Goal: Task Accomplishment & Management: Complete application form

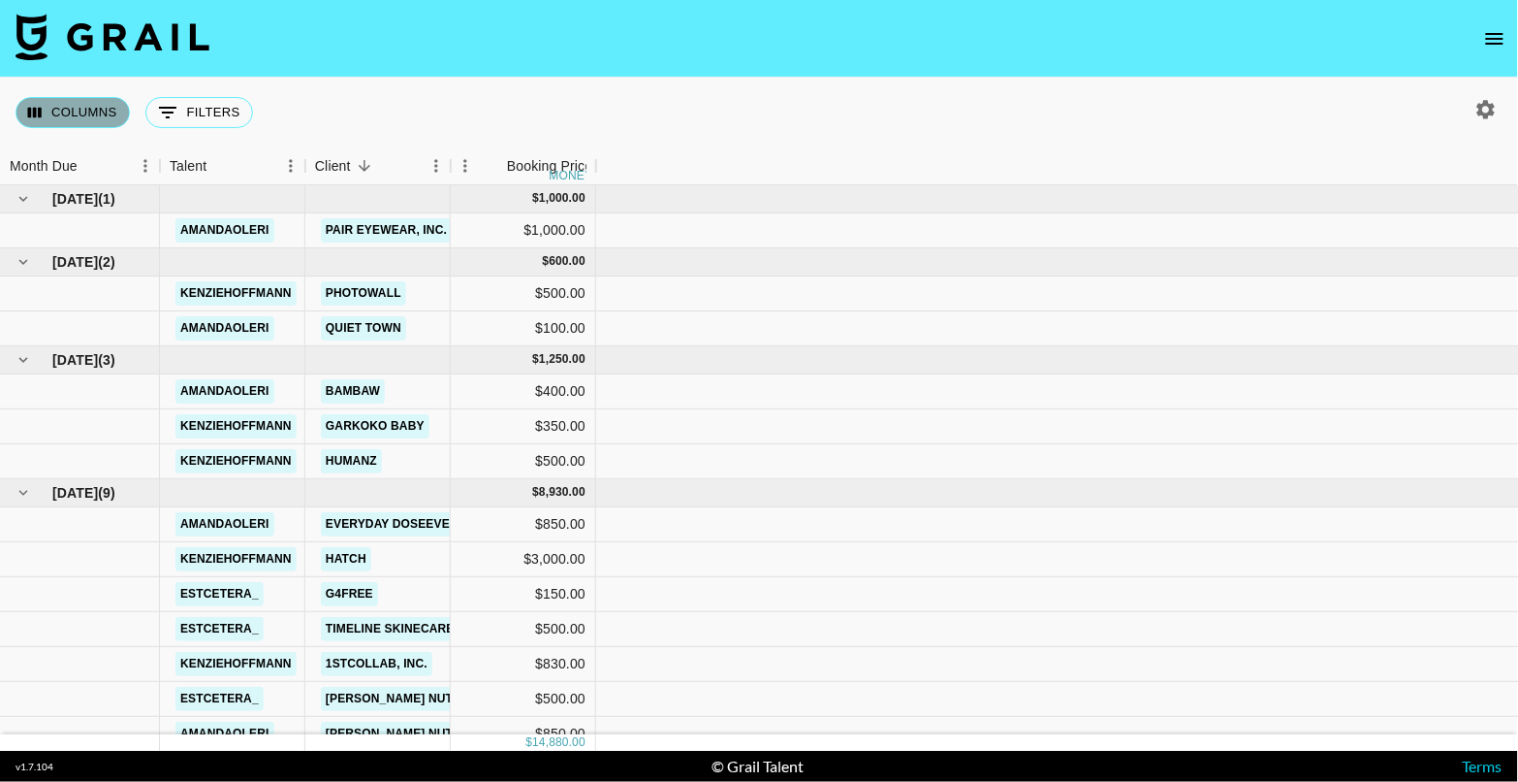
click at [88, 127] on button "Columns" at bounding box center [73, 112] width 114 height 31
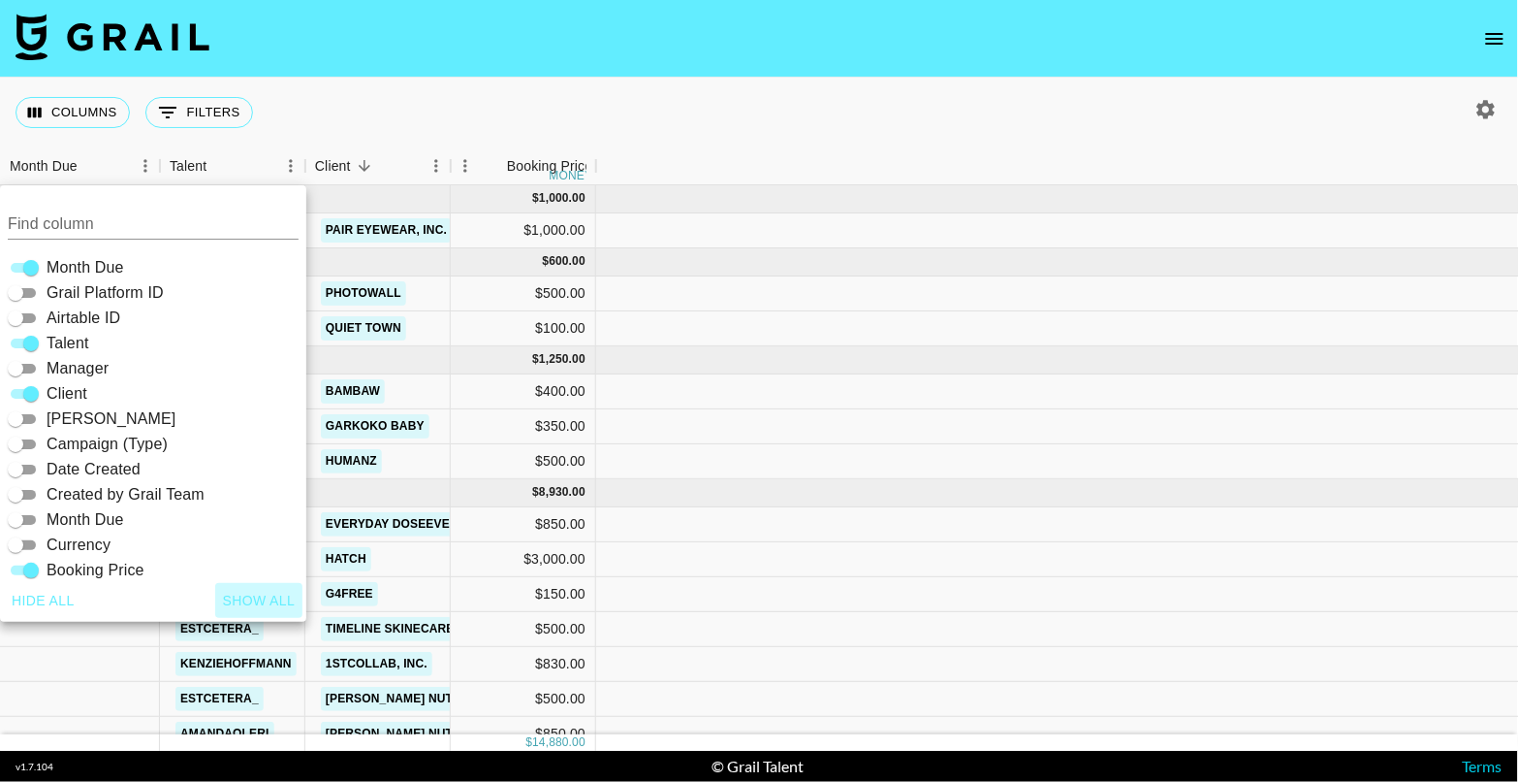
click at [273, 603] on button "Show all" at bounding box center [259, 601] width 88 height 36
checkbox input "true"
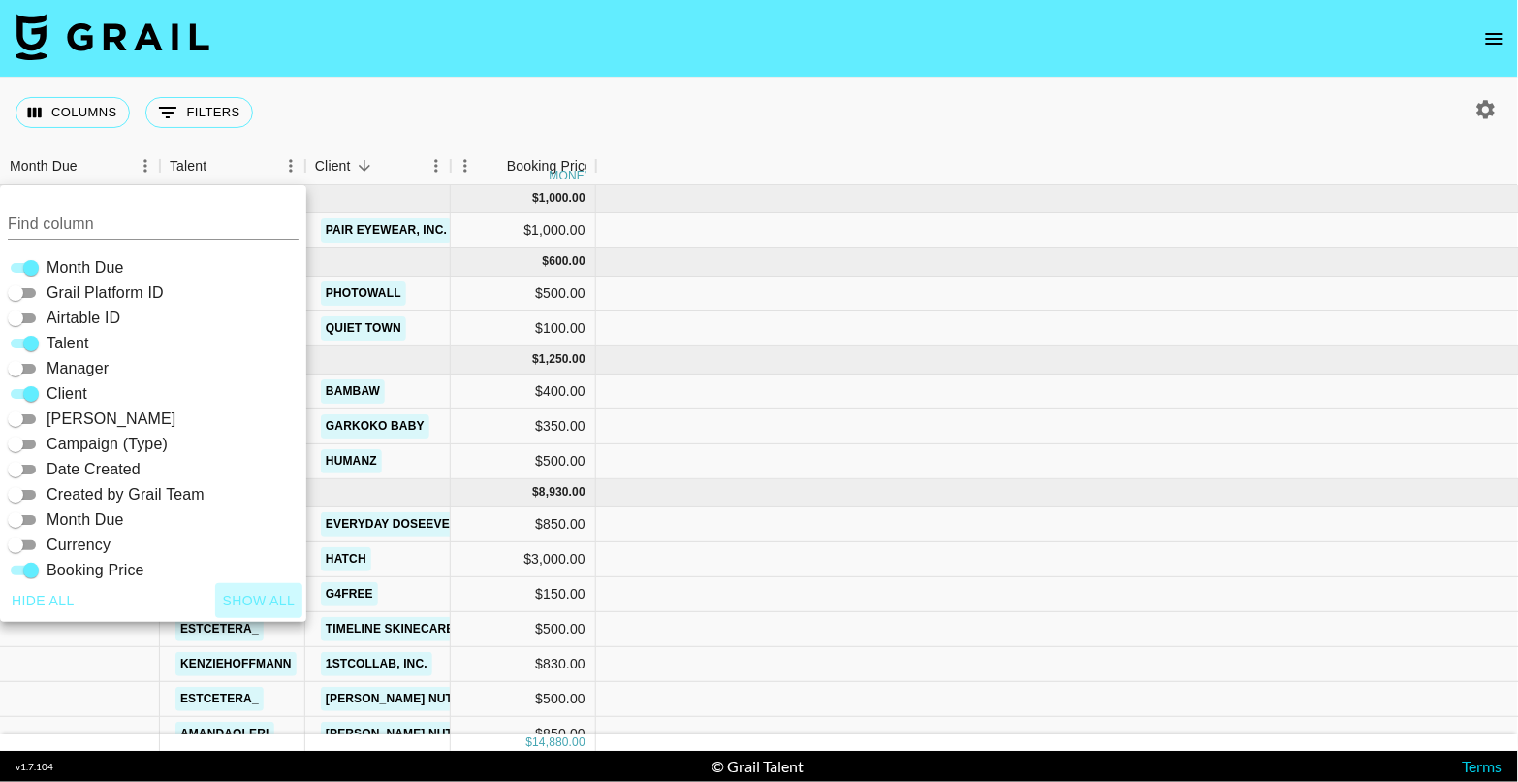
checkbox input "true"
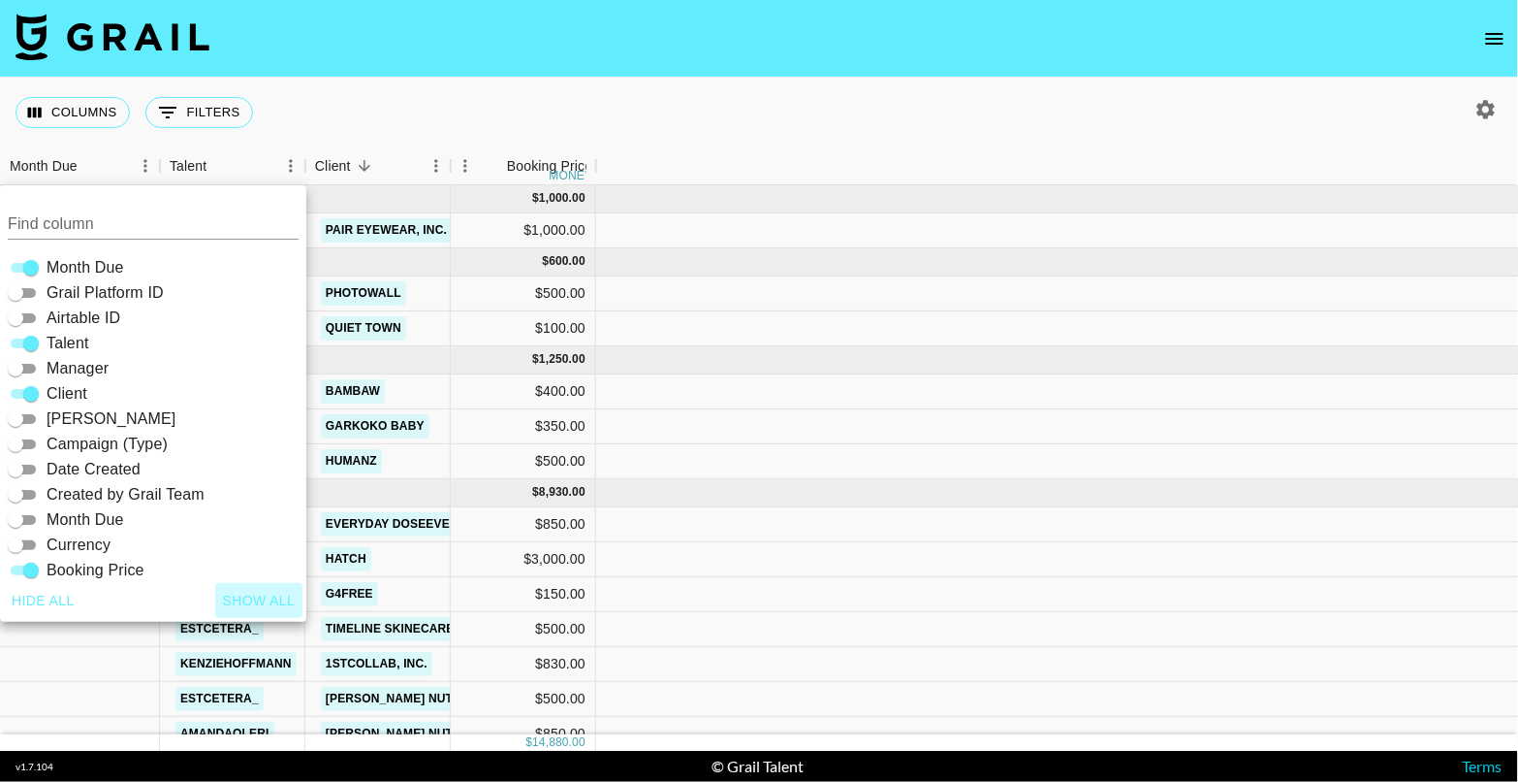
checkbox input "true"
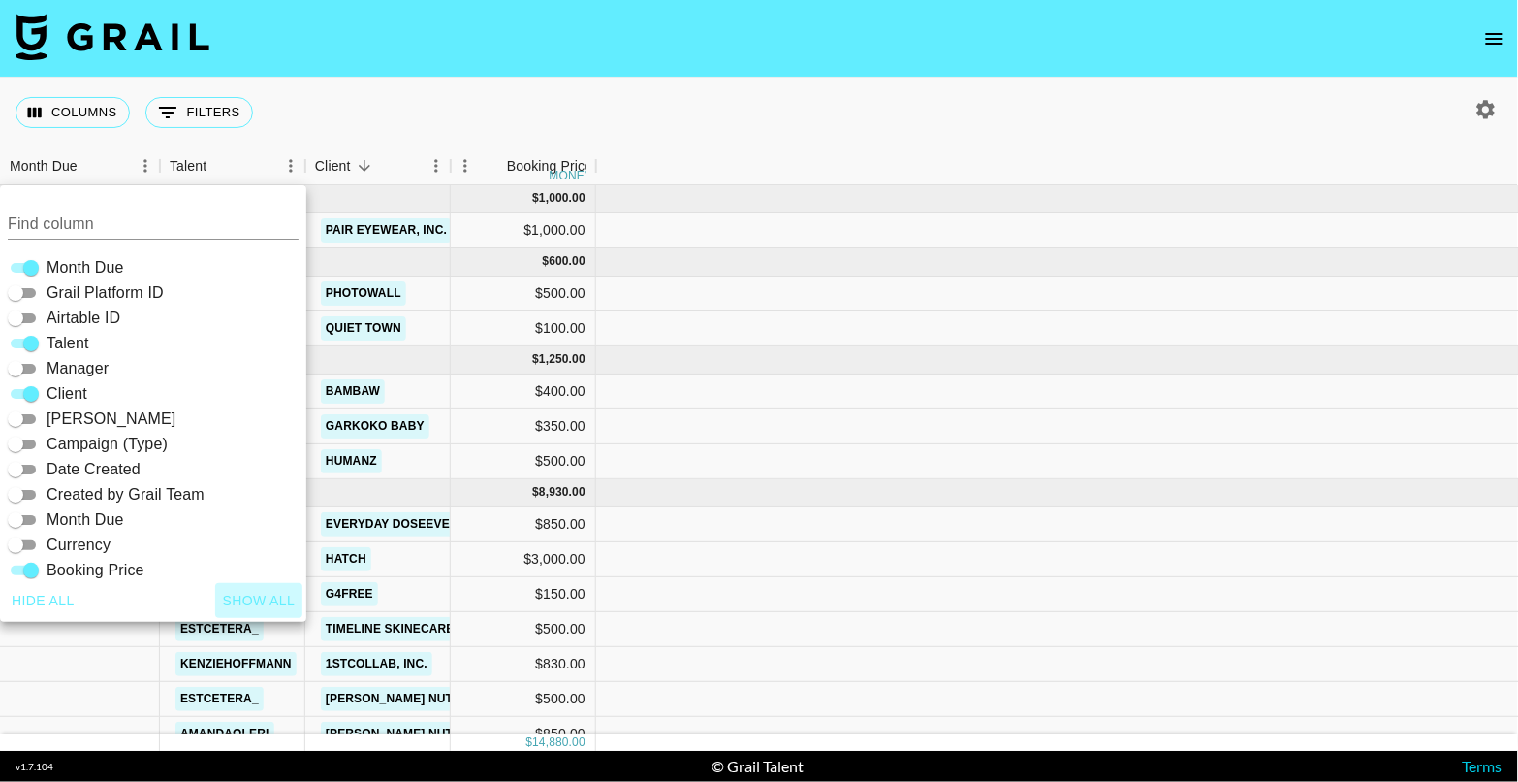
checkbox input "true"
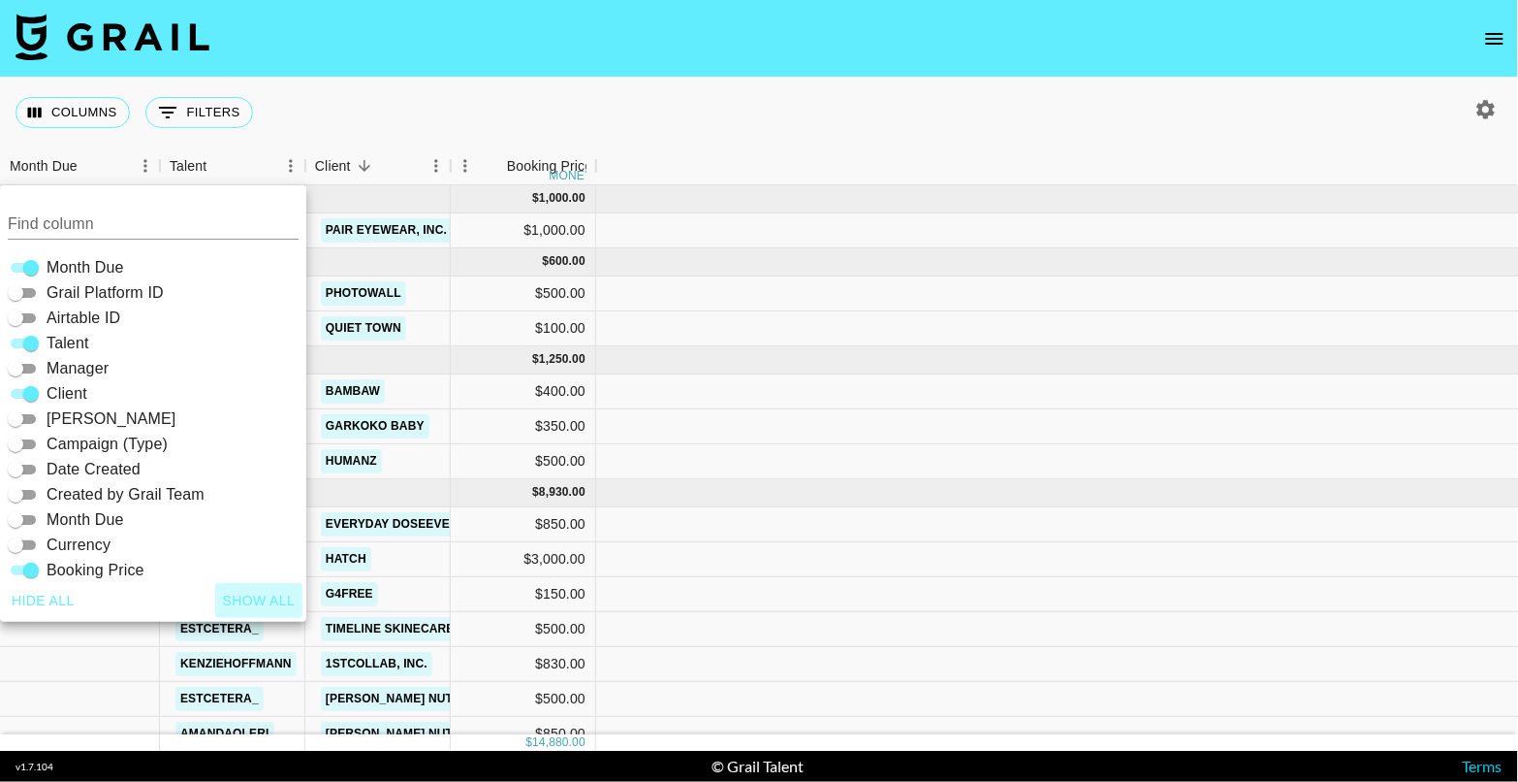
checkbox input "true"
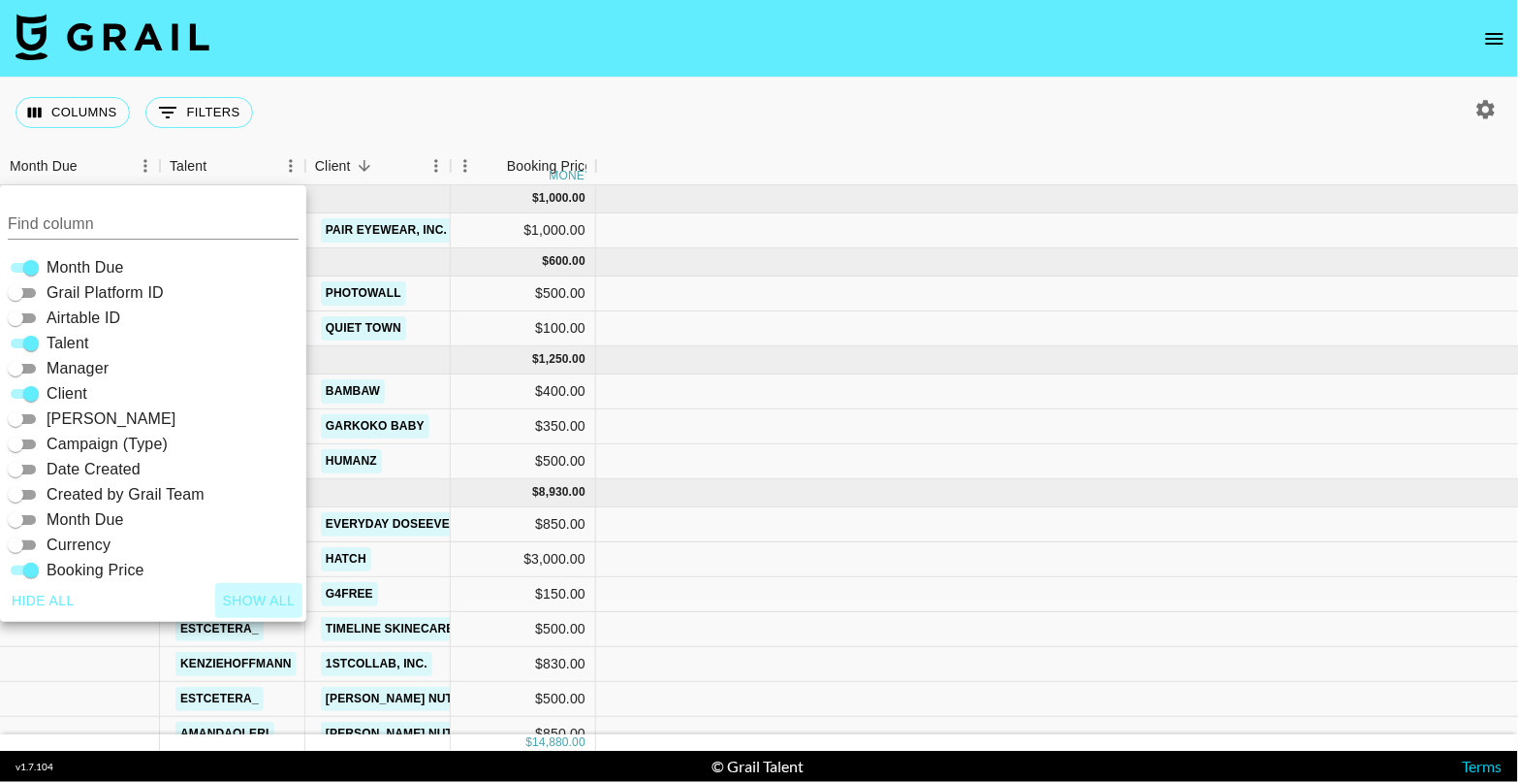
checkbox input "true"
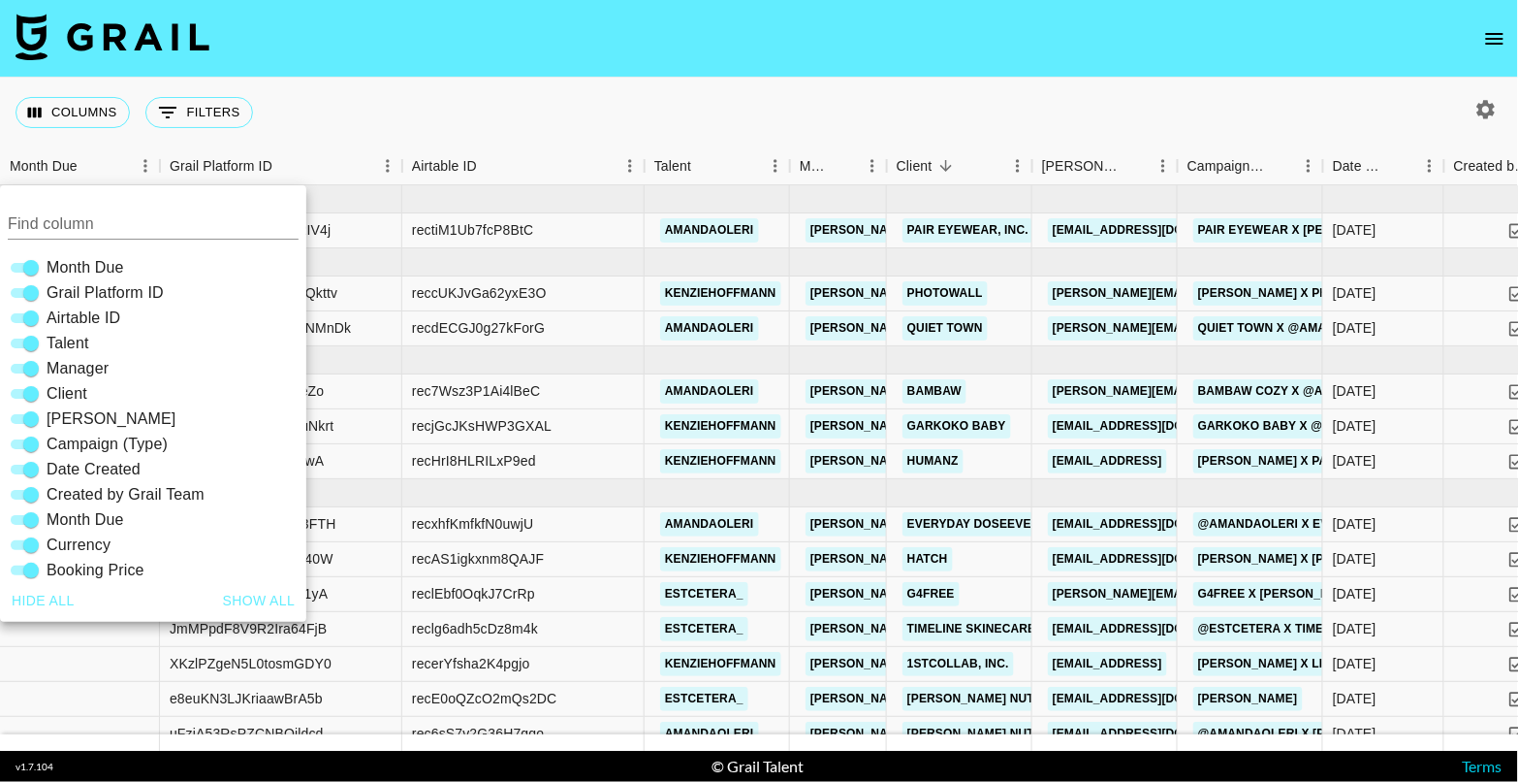
click at [840, 91] on div "Columns 0 Filters + Booking" at bounding box center [759, 113] width 1518 height 70
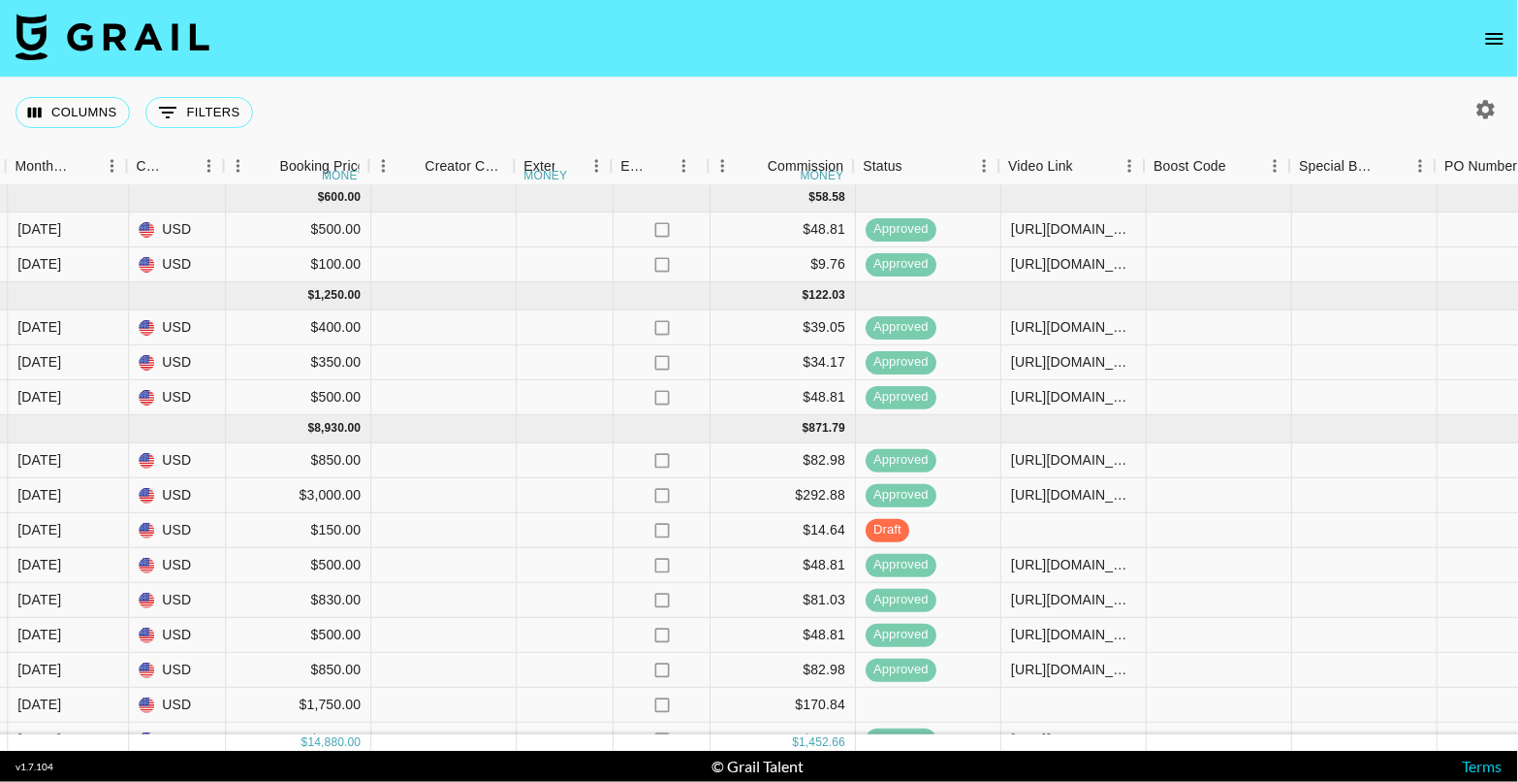
scroll to position [64, 1584]
click at [1062, 528] on div at bounding box center [1072, 530] width 145 height 35
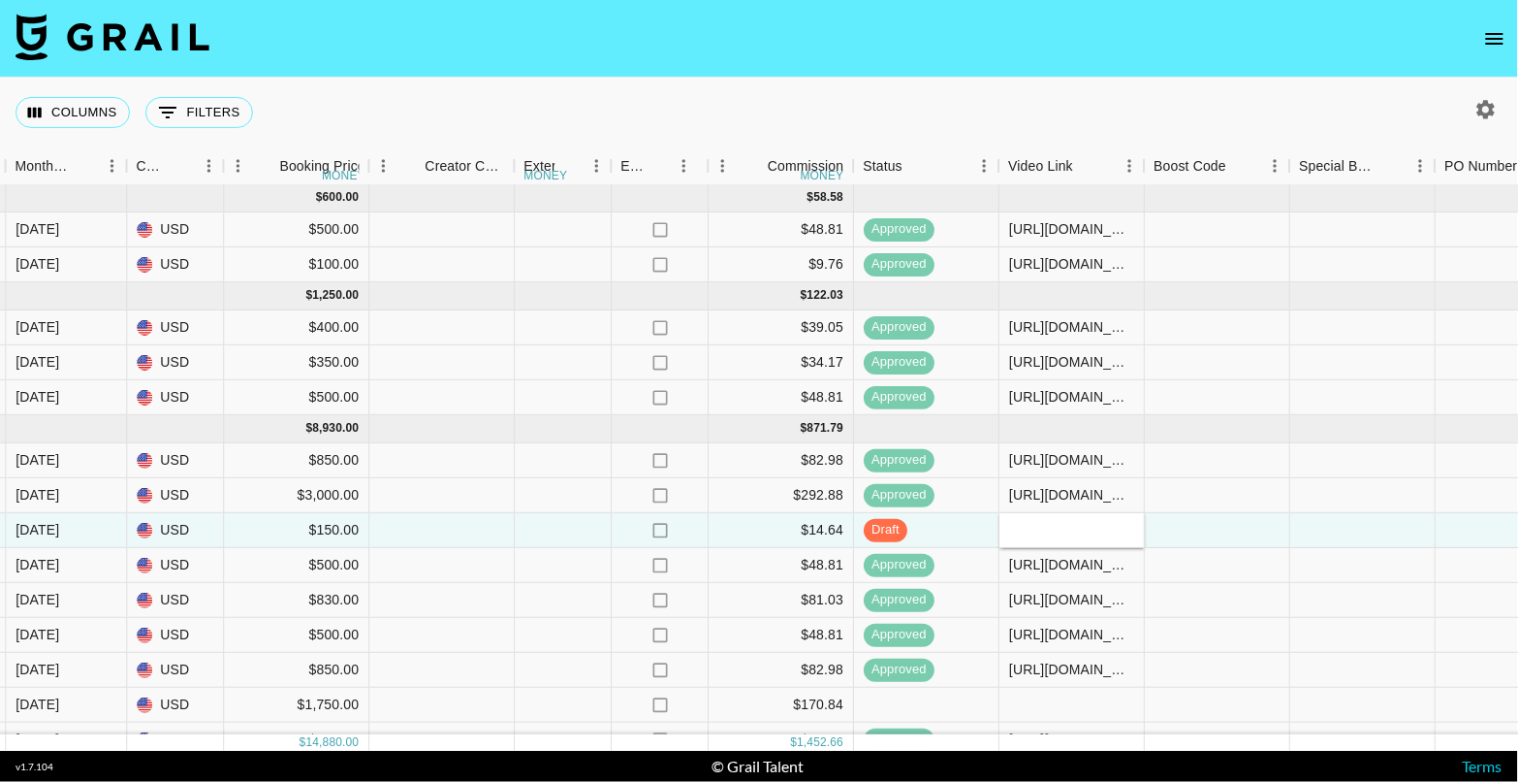
type input "[URL][DOMAIN_NAME]"
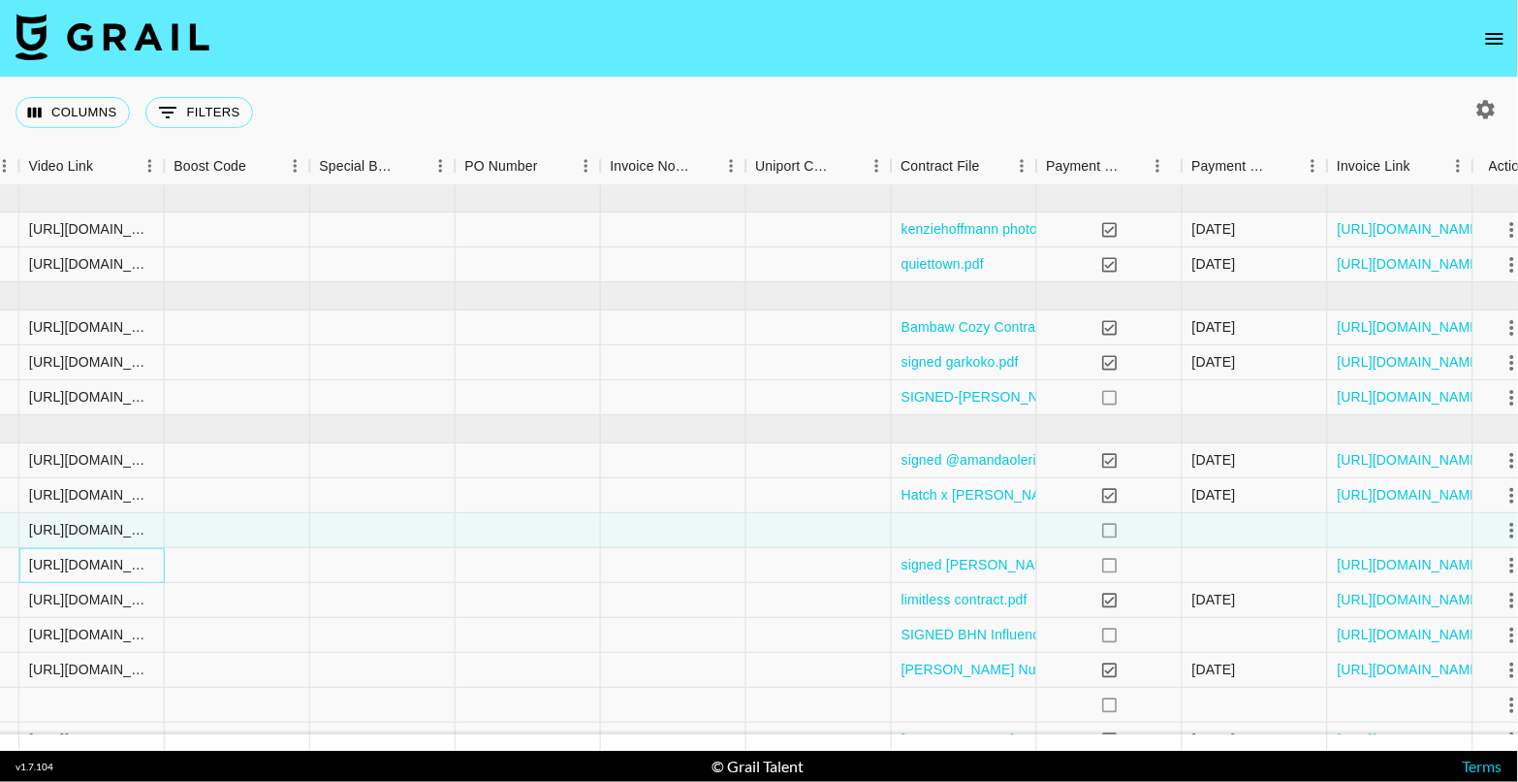
scroll to position [64, 2597]
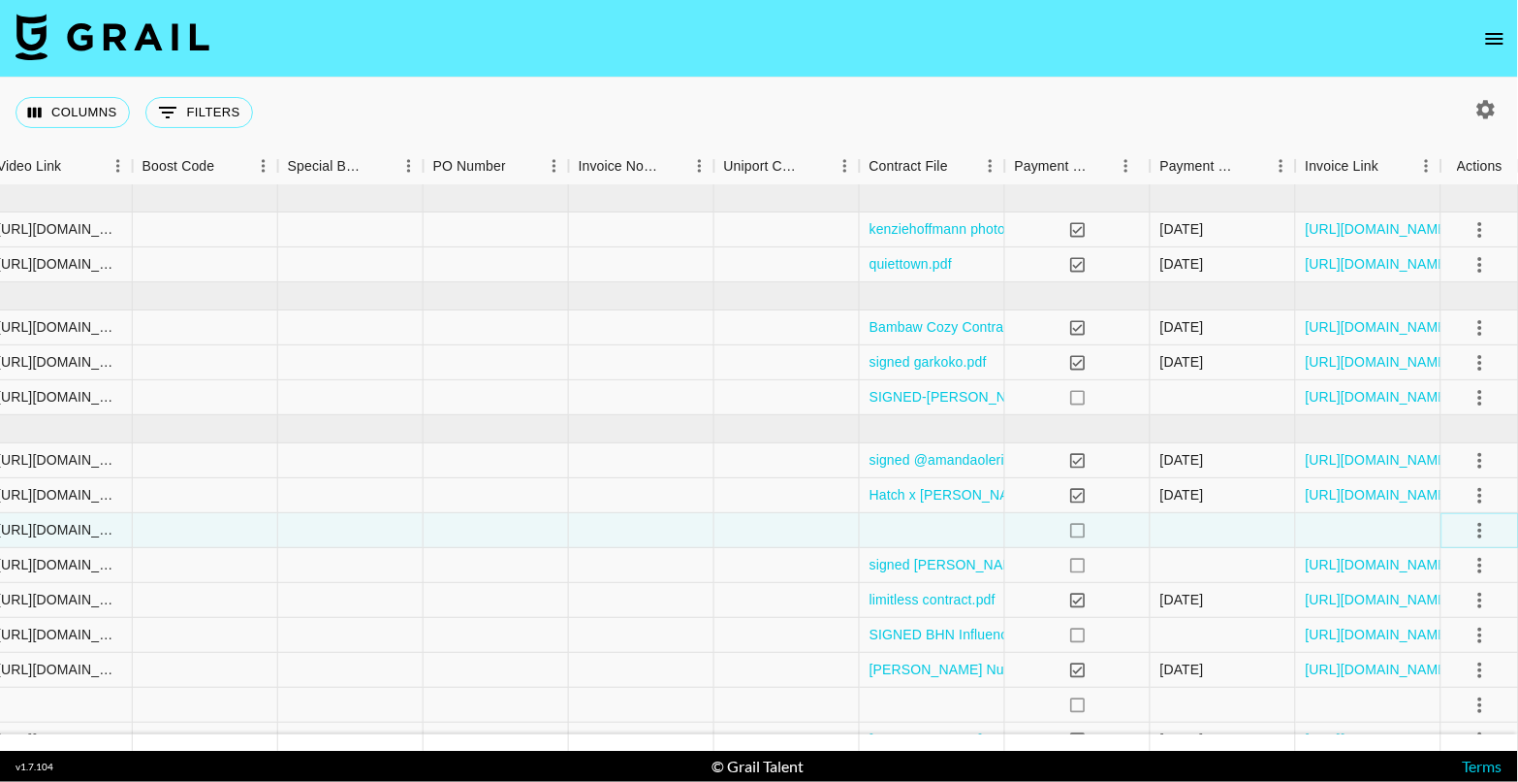
click at [1485, 528] on icon "select merge strategy" at bounding box center [1480, 530] width 23 height 23
click at [907, 530] on div at bounding box center [932, 530] width 145 height 35
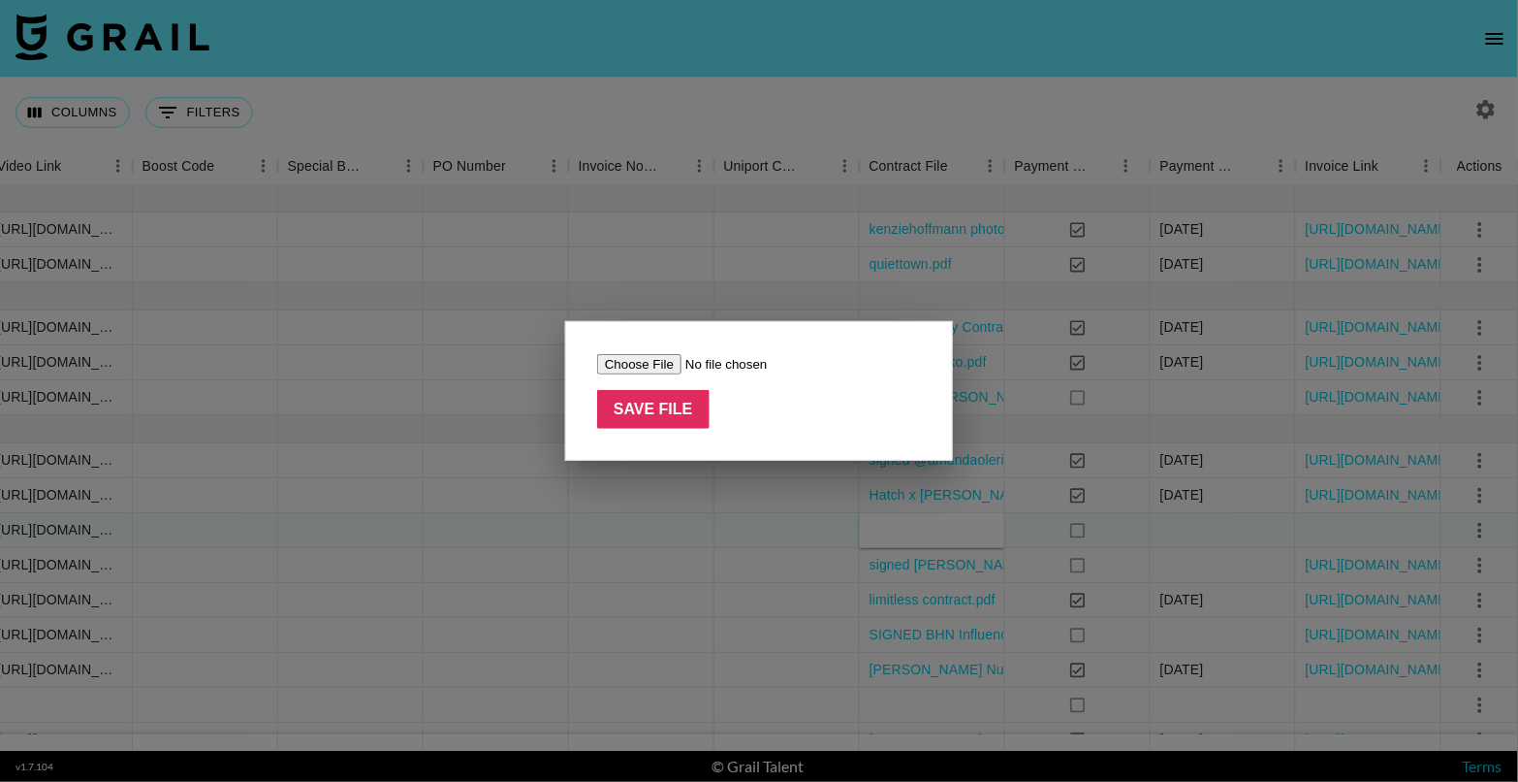
click at [643, 357] on input "file" at bounding box center [719, 364] width 245 height 20
type input "C:\fakepath\Contract(estcetera_)G4FREE.pdf"
click at [633, 412] on input "Save File" at bounding box center [653, 409] width 112 height 39
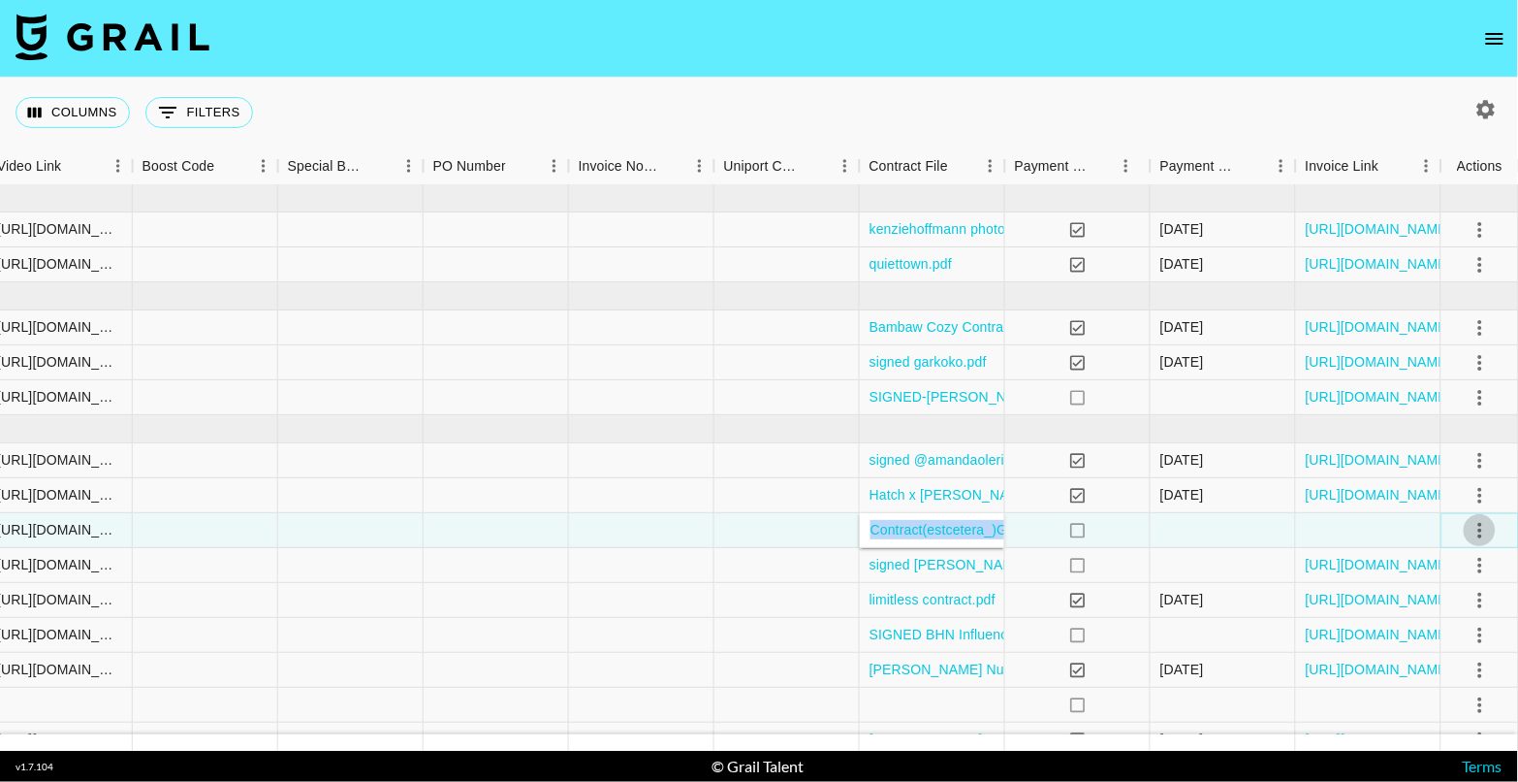
click at [1477, 526] on icon "select merge strategy" at bounding box center [1480, 530] width 23 height 23
click at [1459, 706] on div "Approve" at bounding box center [1438, 708] width 59 height 23
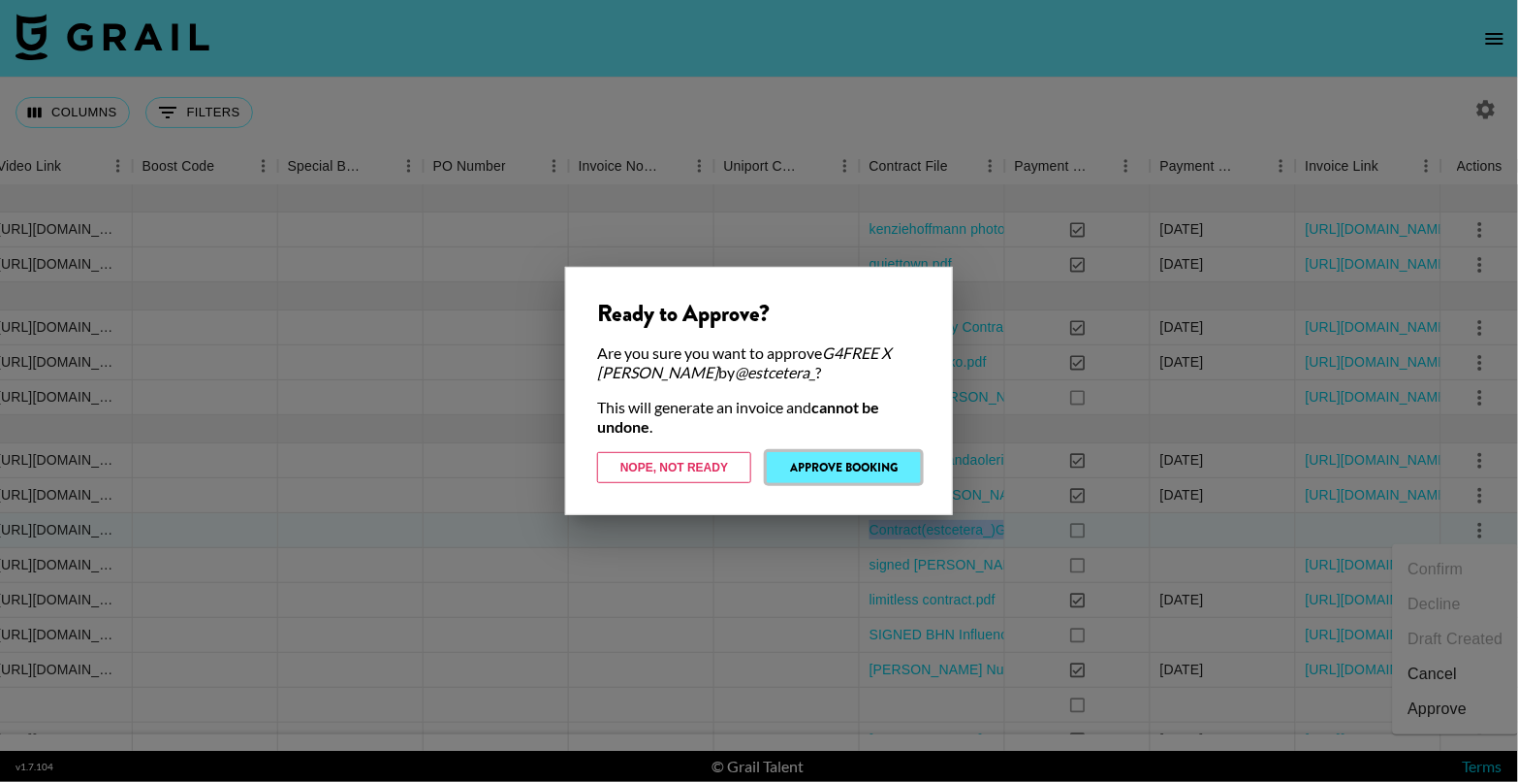
click at [831, 473] on button "Approve Booking" at bounding box center [844, 467] width 154 height 31
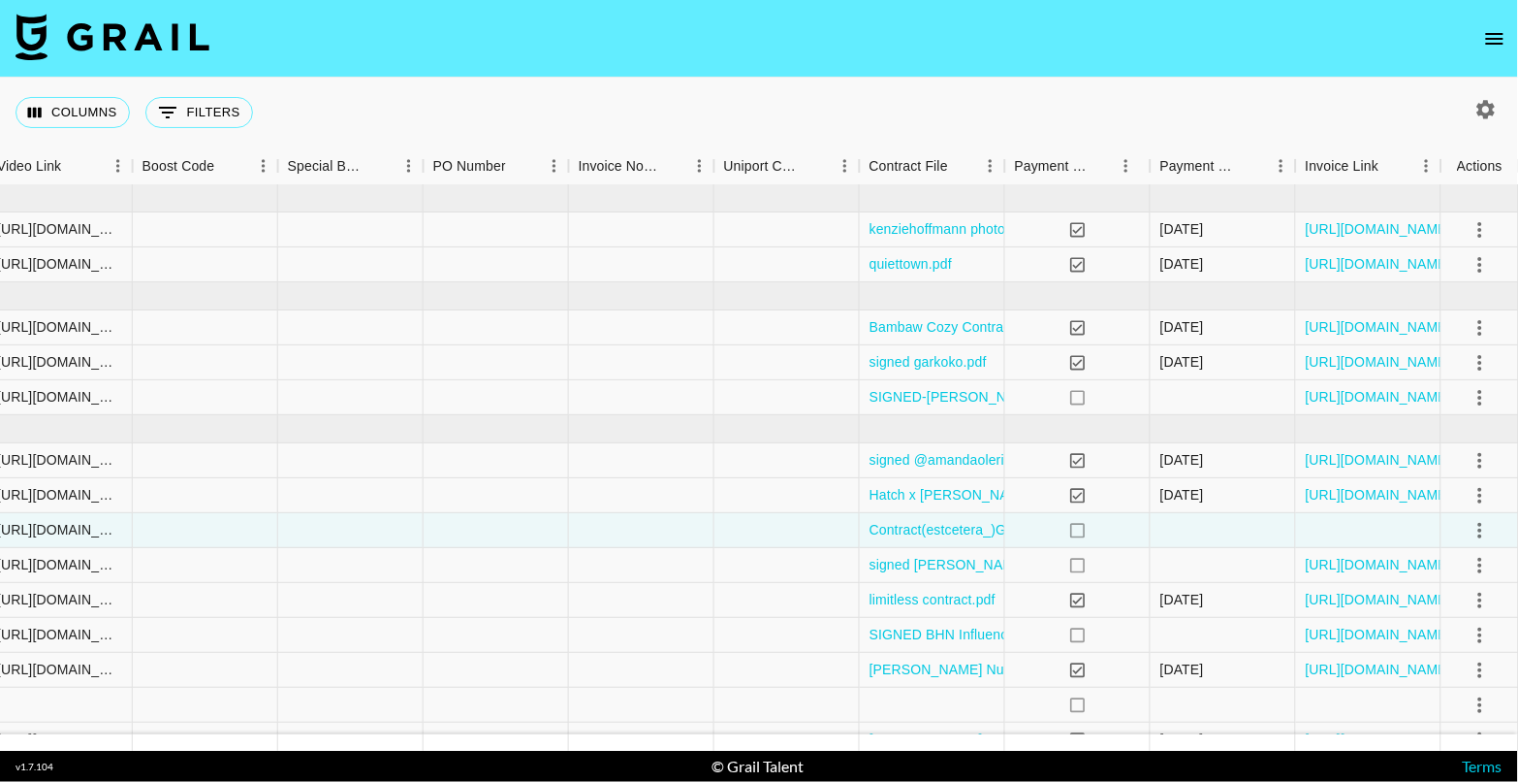
click at [1098, 74] on nav at bounding box center [759, 39] width 1518 height 78
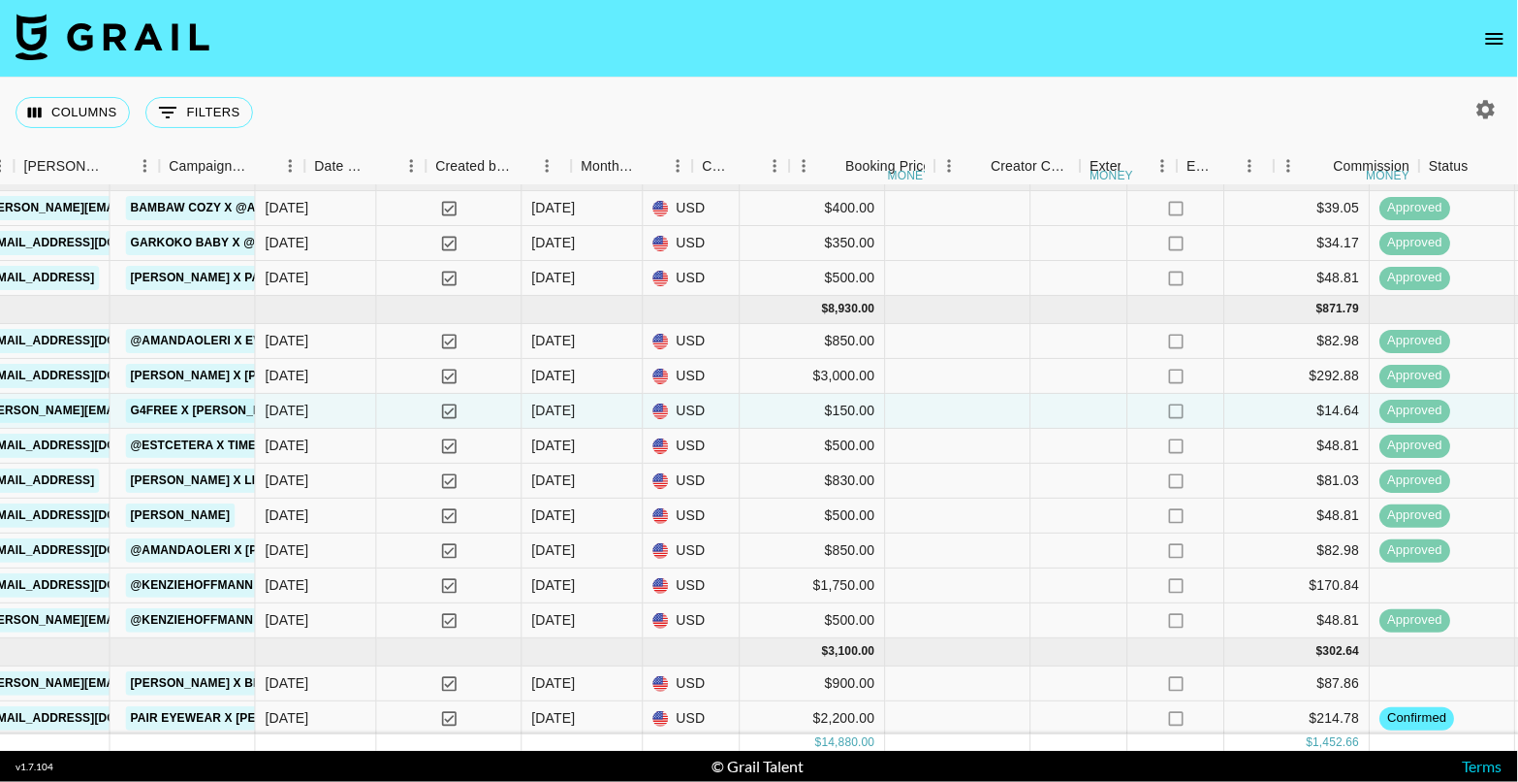
scroll to position [182, 997]
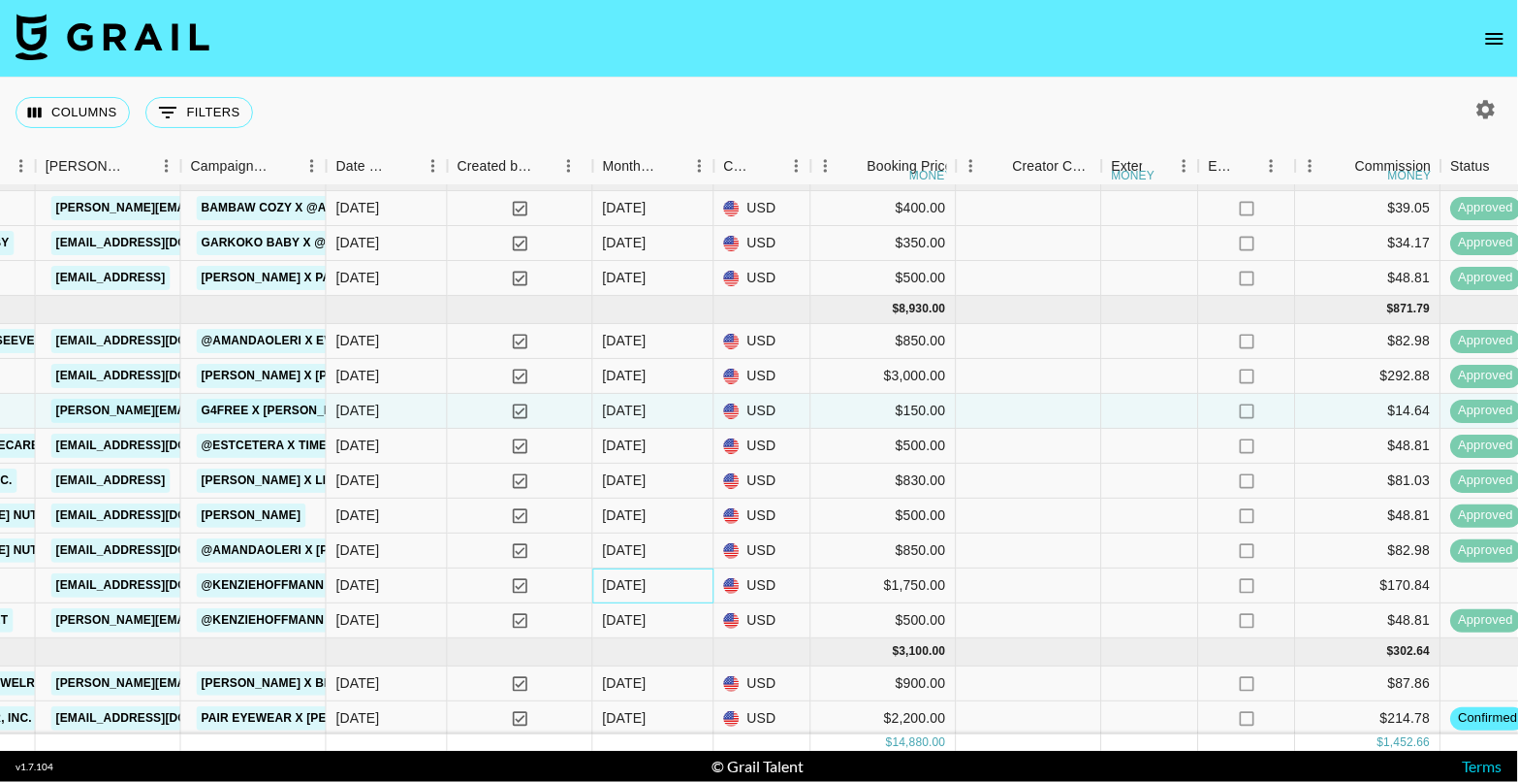
click at [624, 583] on div "[DATE]" at bounding box center [625, 585] width 44 height 19
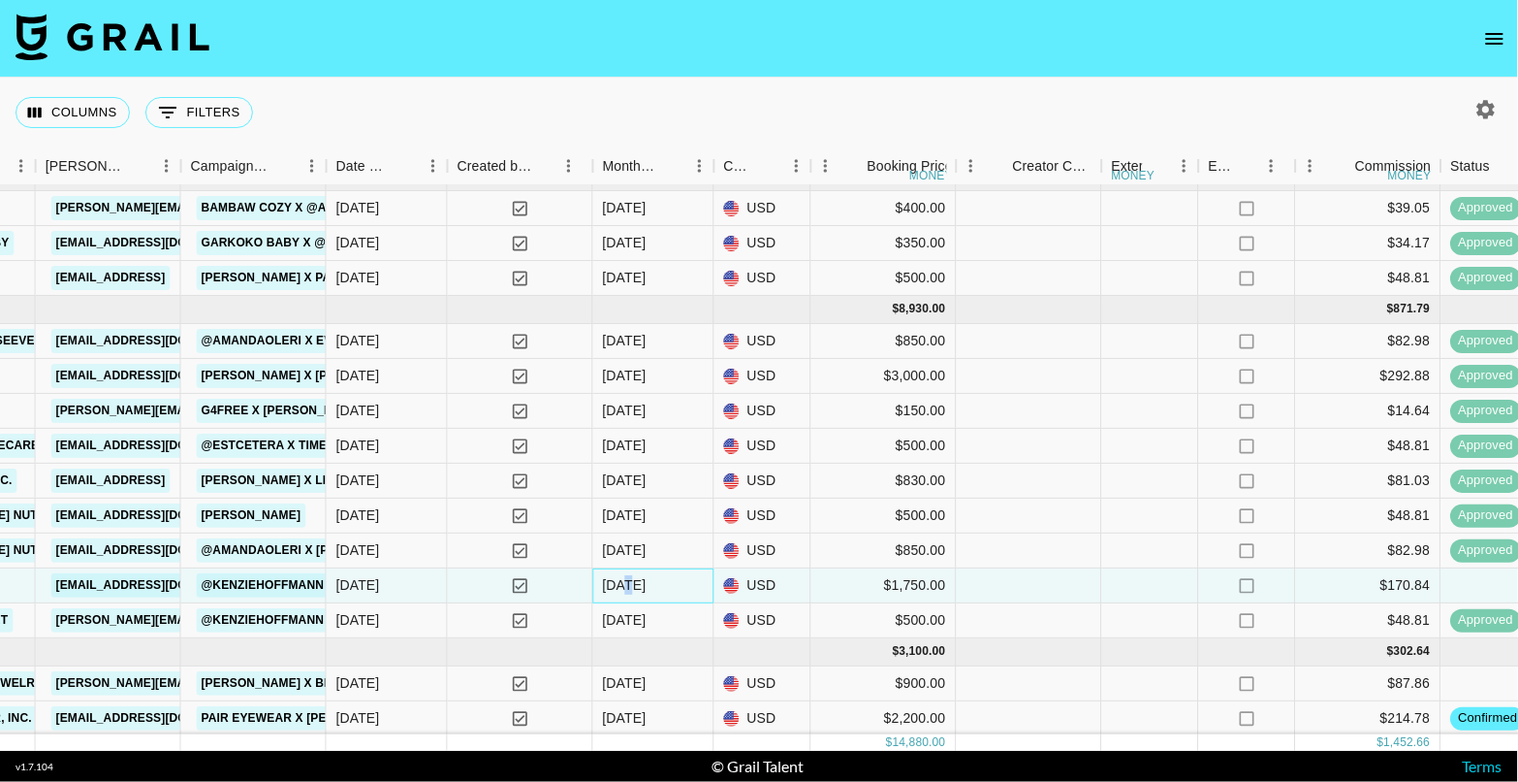
click at [624, 583] on div "[DATE]" at bounding box center [625, 585] width 44 height 19
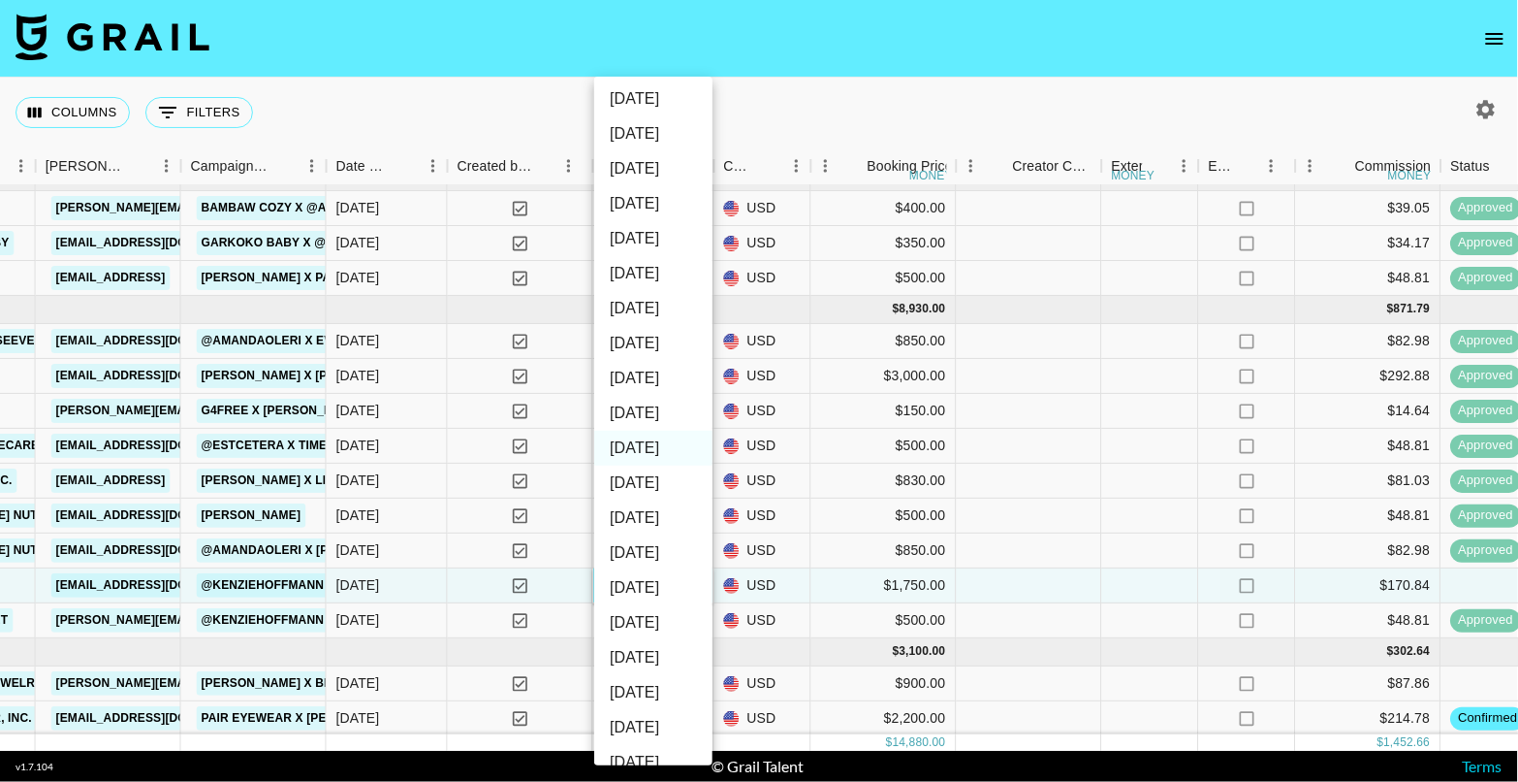
scroll to position [65, 0]
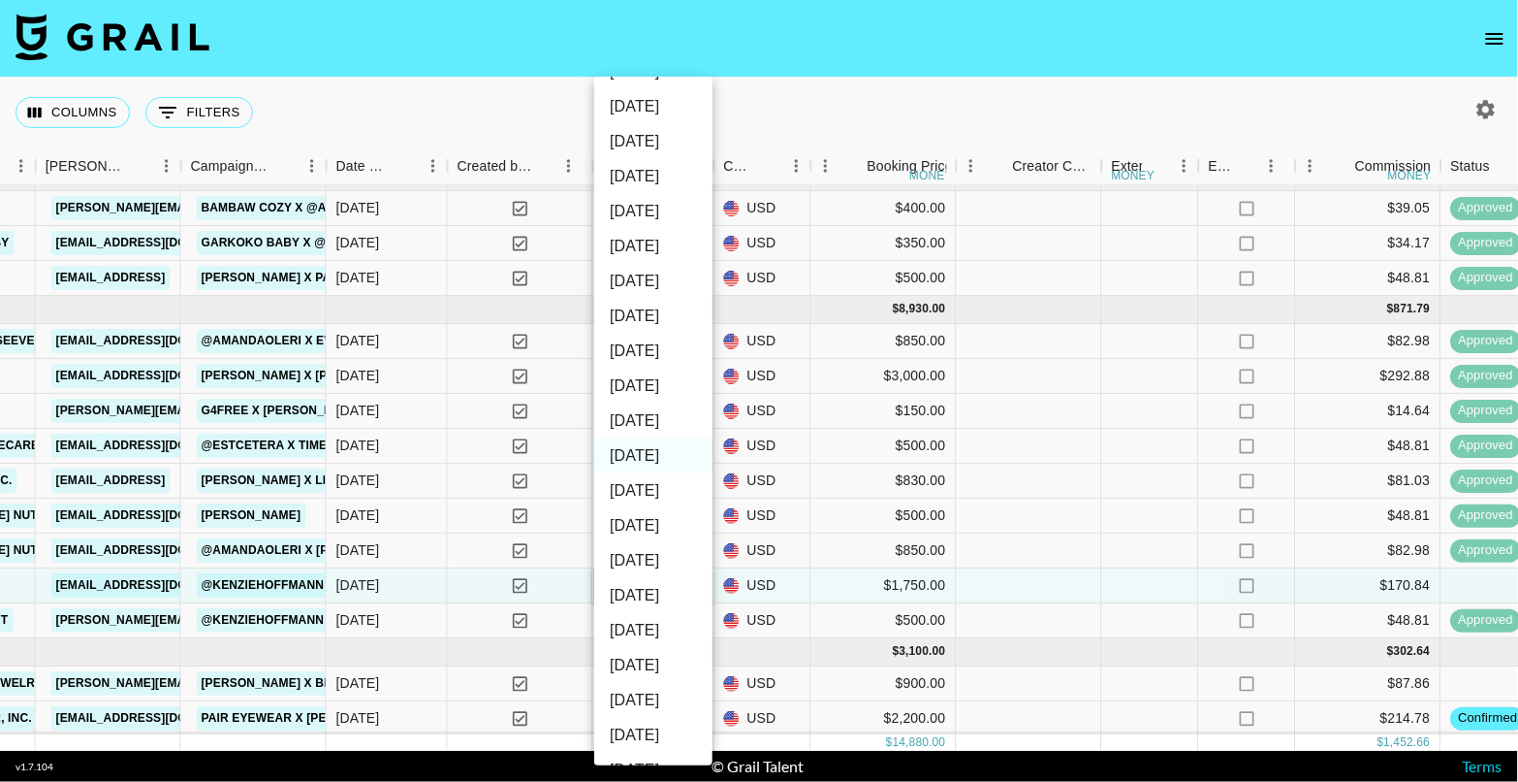
click at [670, 418] on li "[DATE]" at bounding box center [653, 420] width 118 height 35
type input "[DATE]"
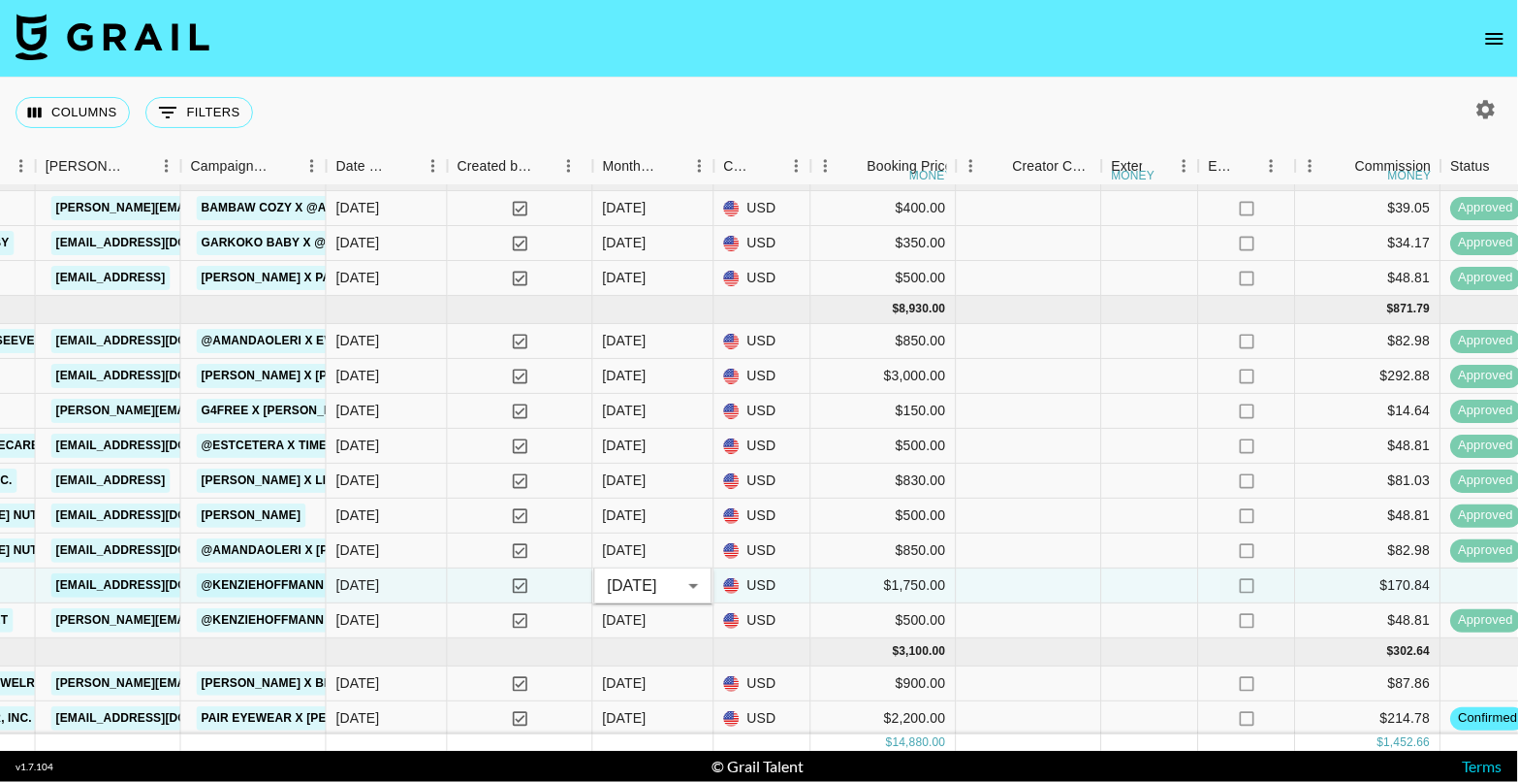
click at [838, 66] on nav at bounding box center [759, 39] width 1518 height 78
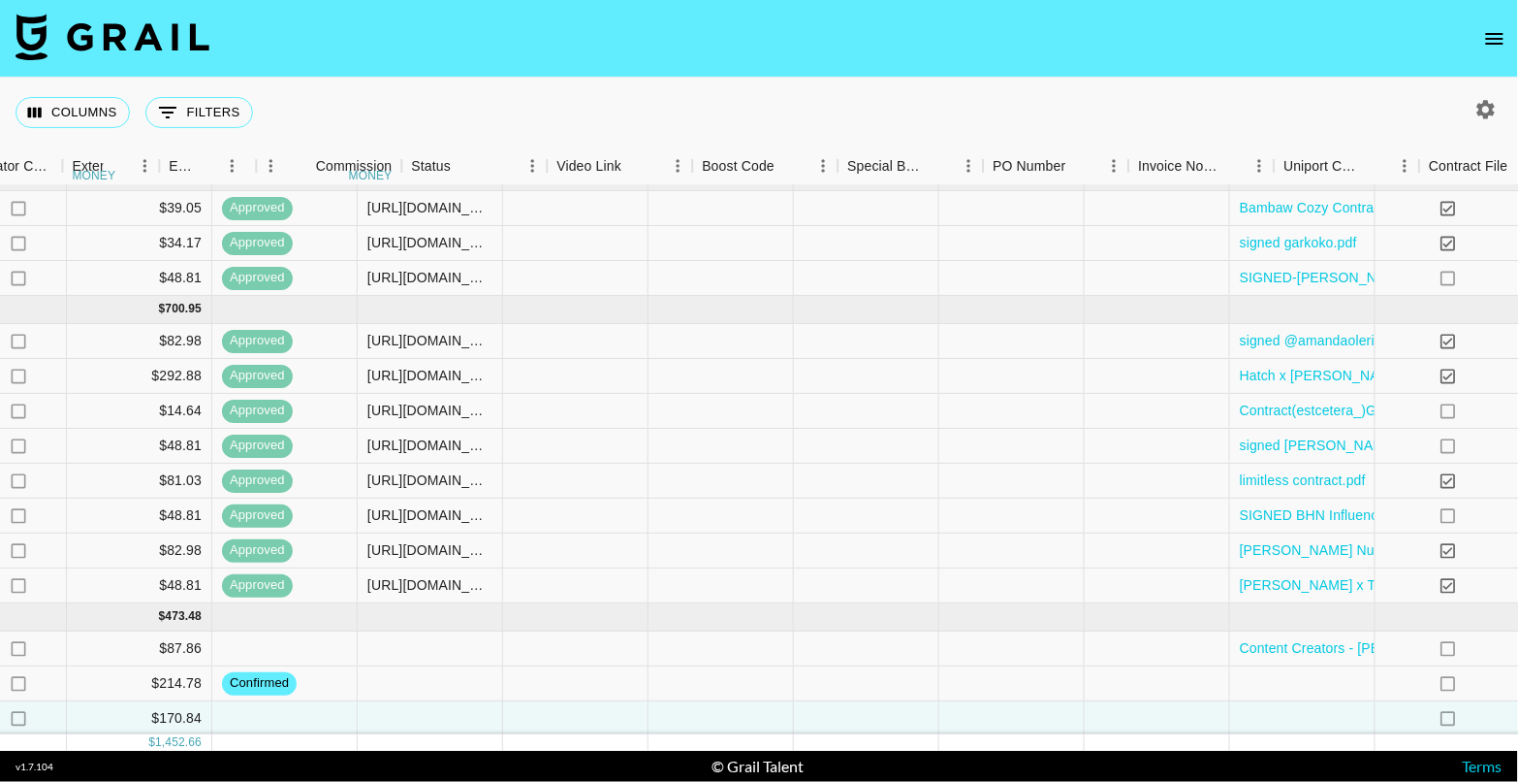
scroll to position [182, 2574]
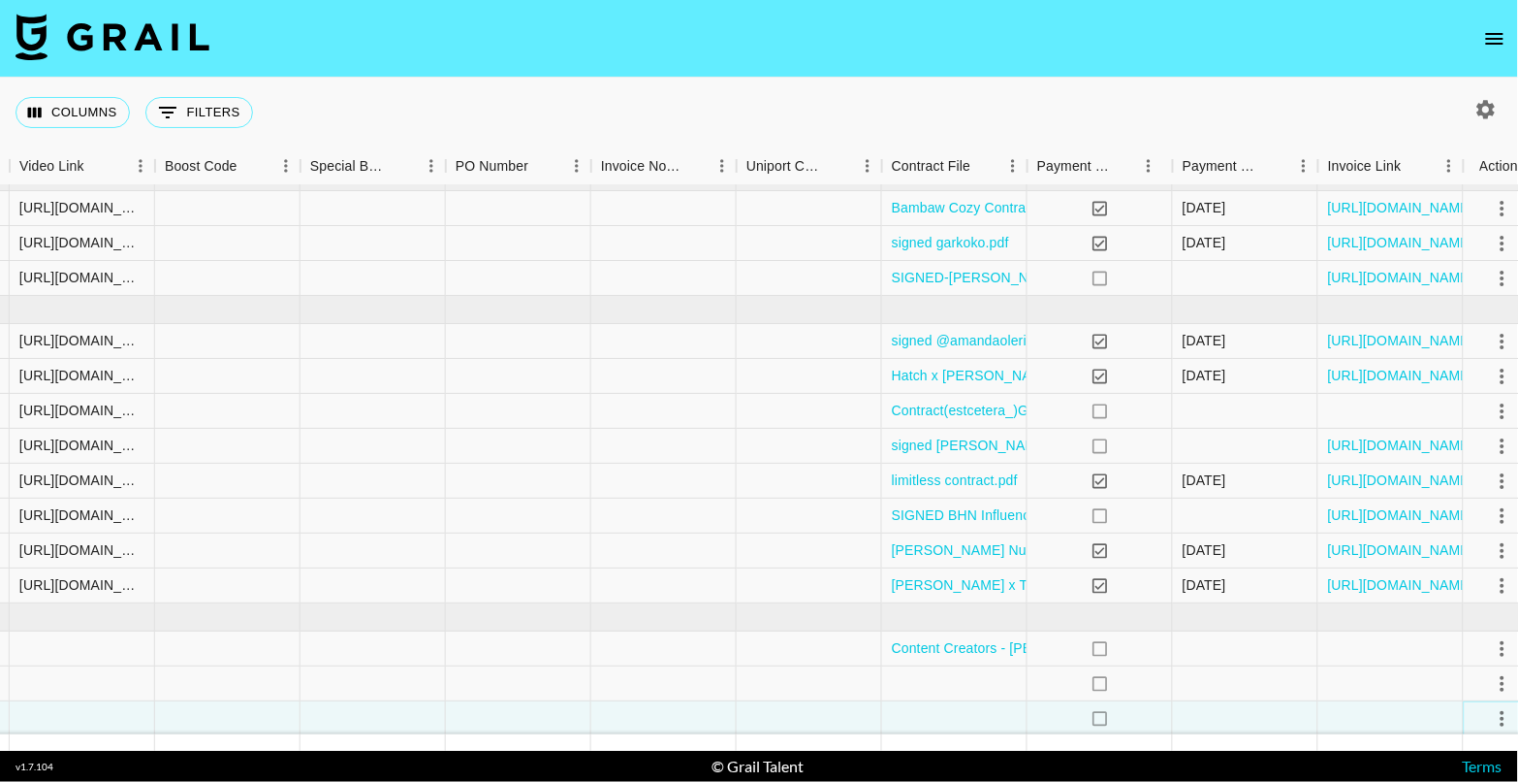
click at [1500, 718] on icon "select merge strategy" at bounding box center [1502, 718] width 23 height 23
click at [1435, 535] on li "Confirm" at bounding box center [1456, 535] width 126 height 35
click at [1329, 76] on nav at bounding box center [759, 39] width 1518 height 78
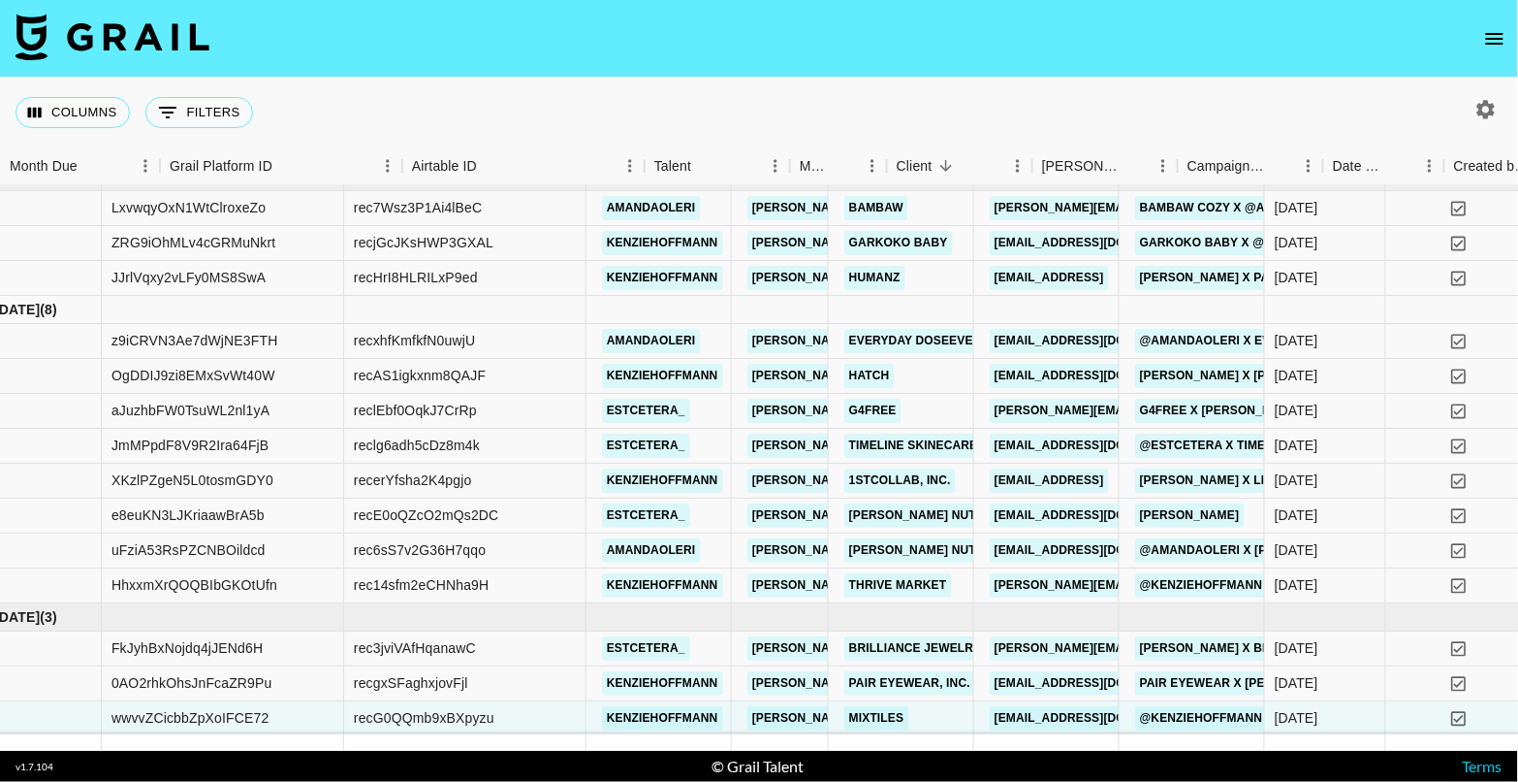
scroll to position [182, 0]
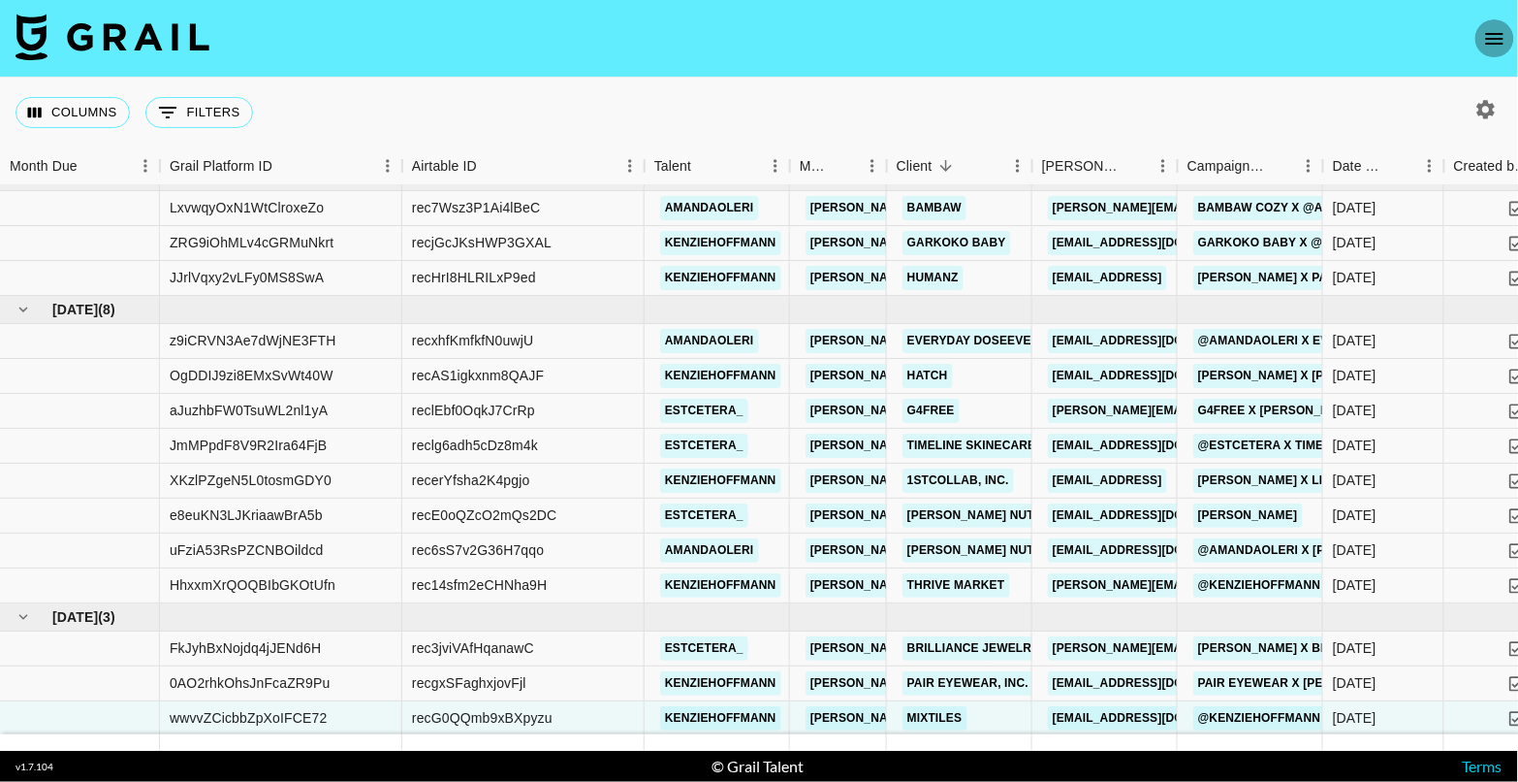
click at [1496, 20] on button "open drawer" at bounding box center [1495, 38] width 39 height 39
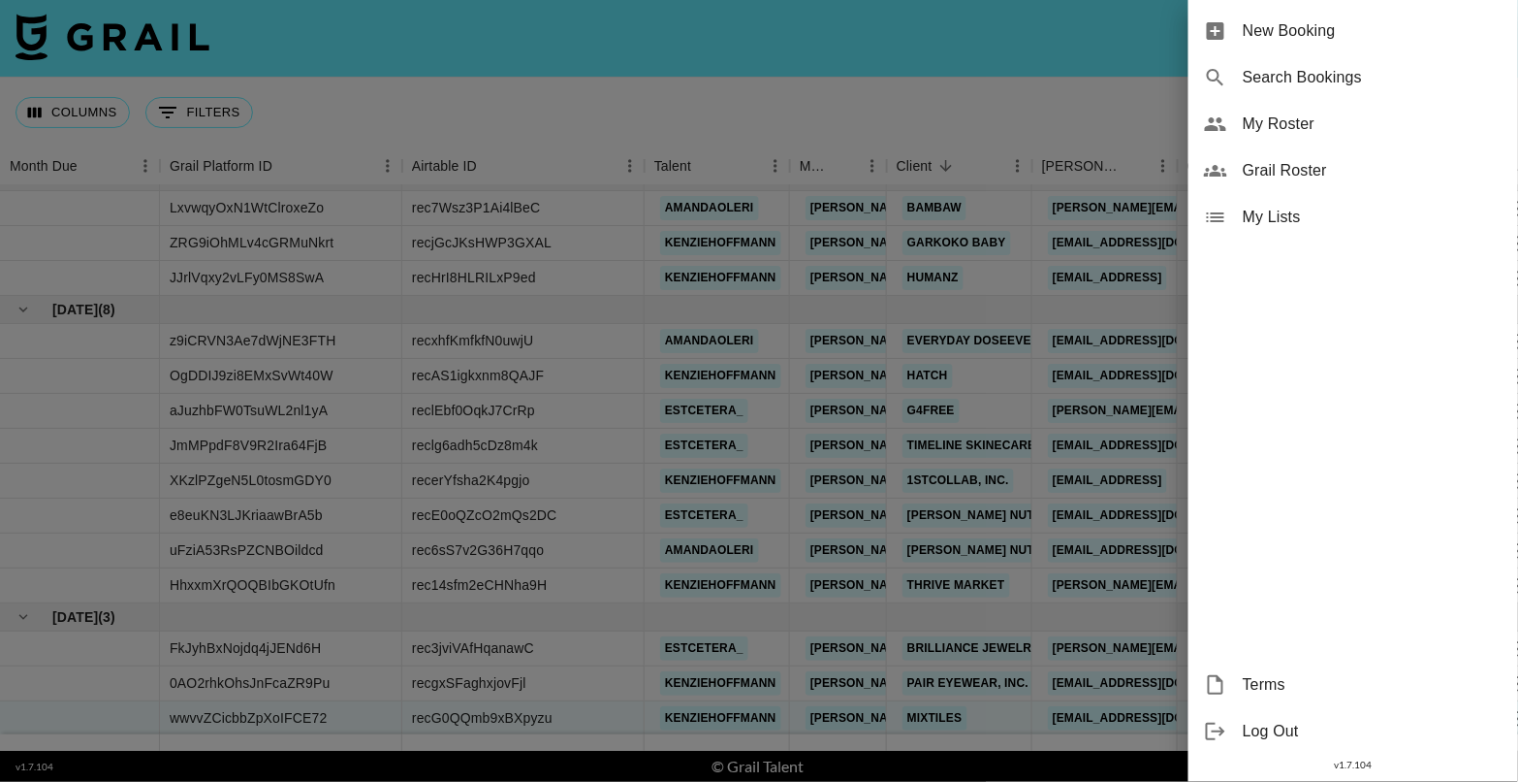
click at [1329, 29] on span "New Booking" at bounding box center [1373, 30] width 260 height 23
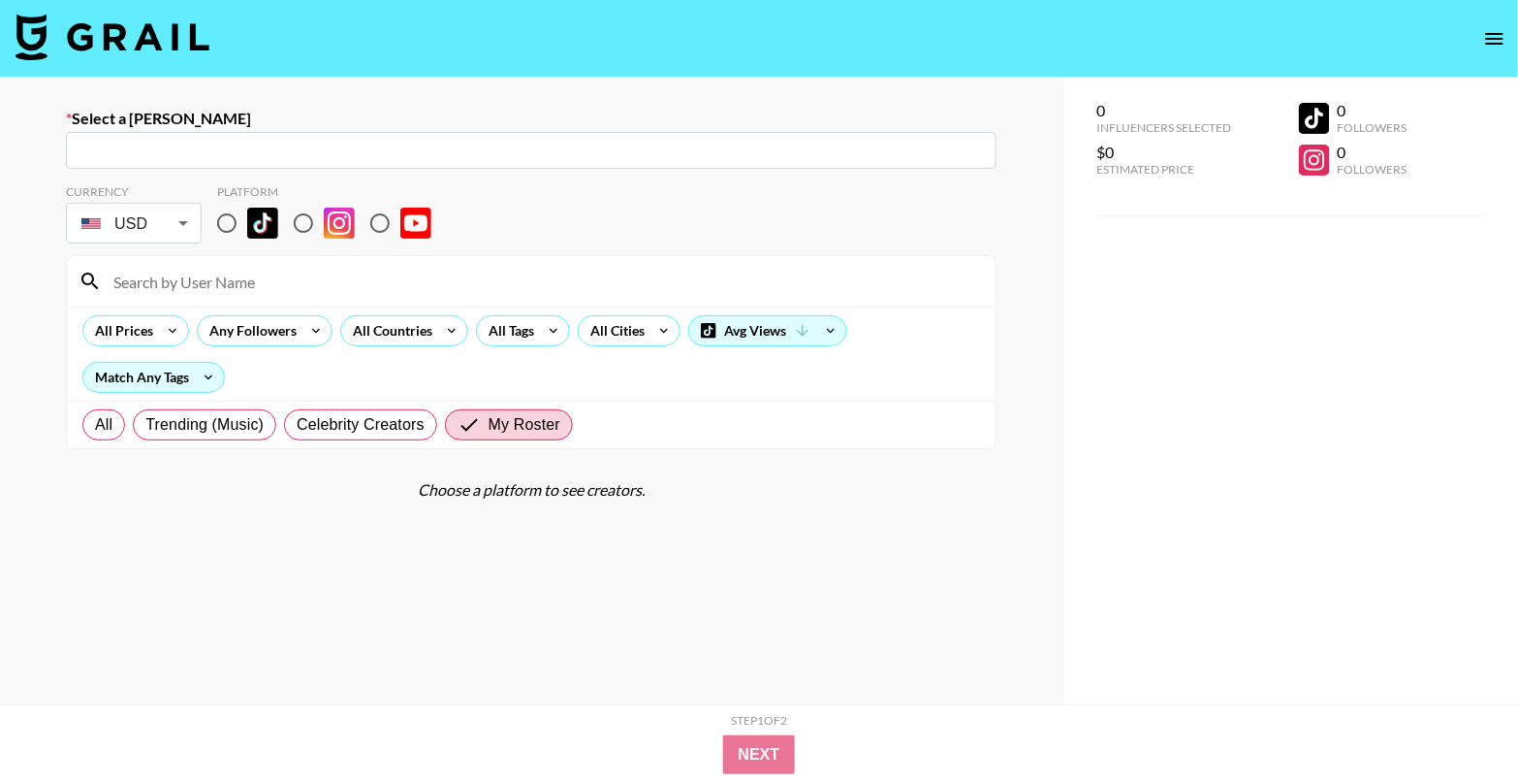
click at [157, 144] on input "text" at bounding box center [532, 151] width 908 height 22
click at [193, 149] on input "mer" at bounding box center [532, 151] width 908 height 22
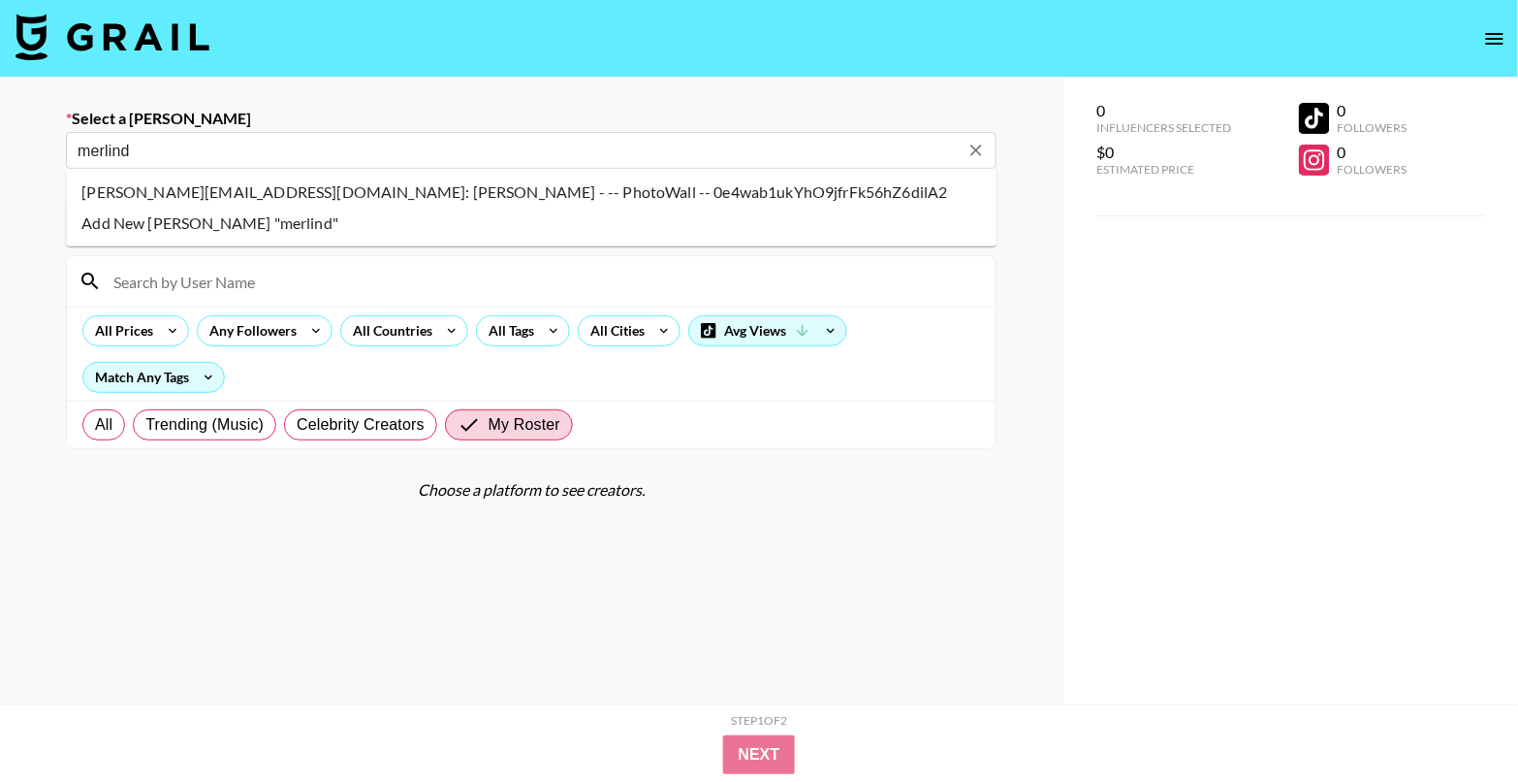
click at [280, 184] on li "merlinda@collaboration-photowall.com: Merlinda - -- PhotoWall -- 0e4wab1ukYhO9j…" at bounding box center [531, 191] width 931 height 31
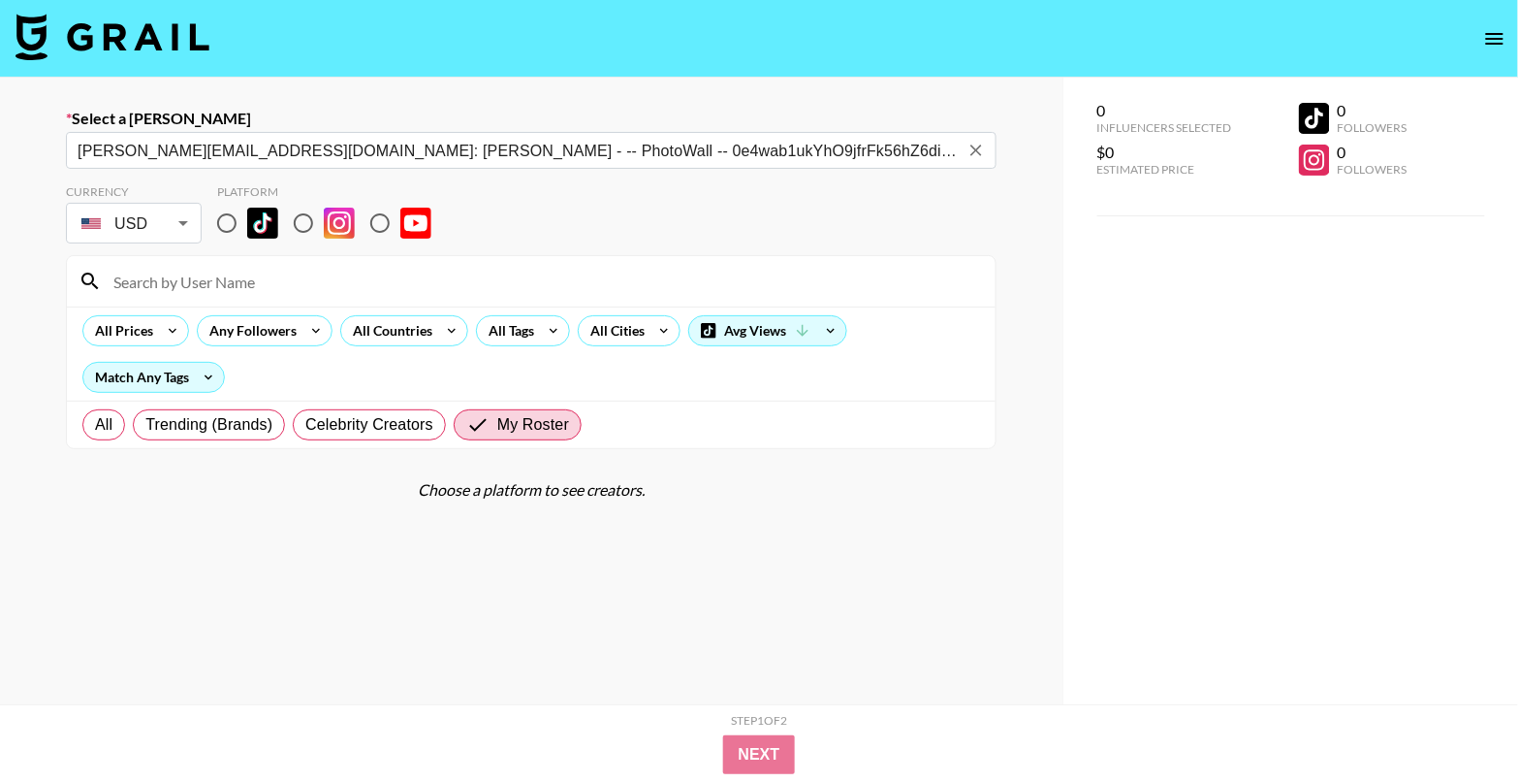
type input "merlinda@collaboration-photowall.com: Merlinda - -- PhotoWall -- 0e4wab1ukYhO9j…"
click at [228, 222] on input "radio" at bounding box center [227, 223] width 41 height 41
radio input "true"
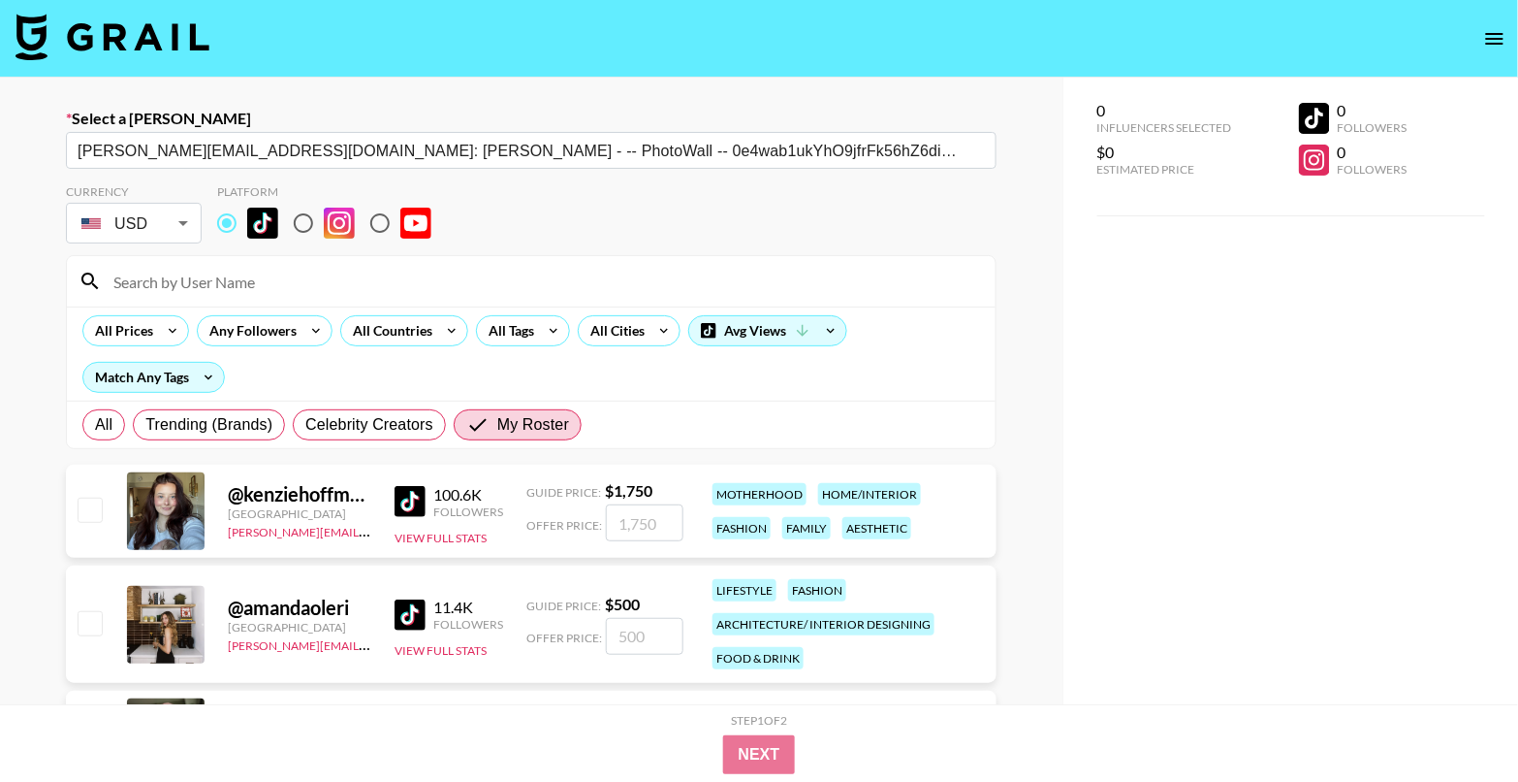
click at [99, 501] on input "checkbox" at bounding box center [89, 508] width 23 height 23
checkbox input "true"
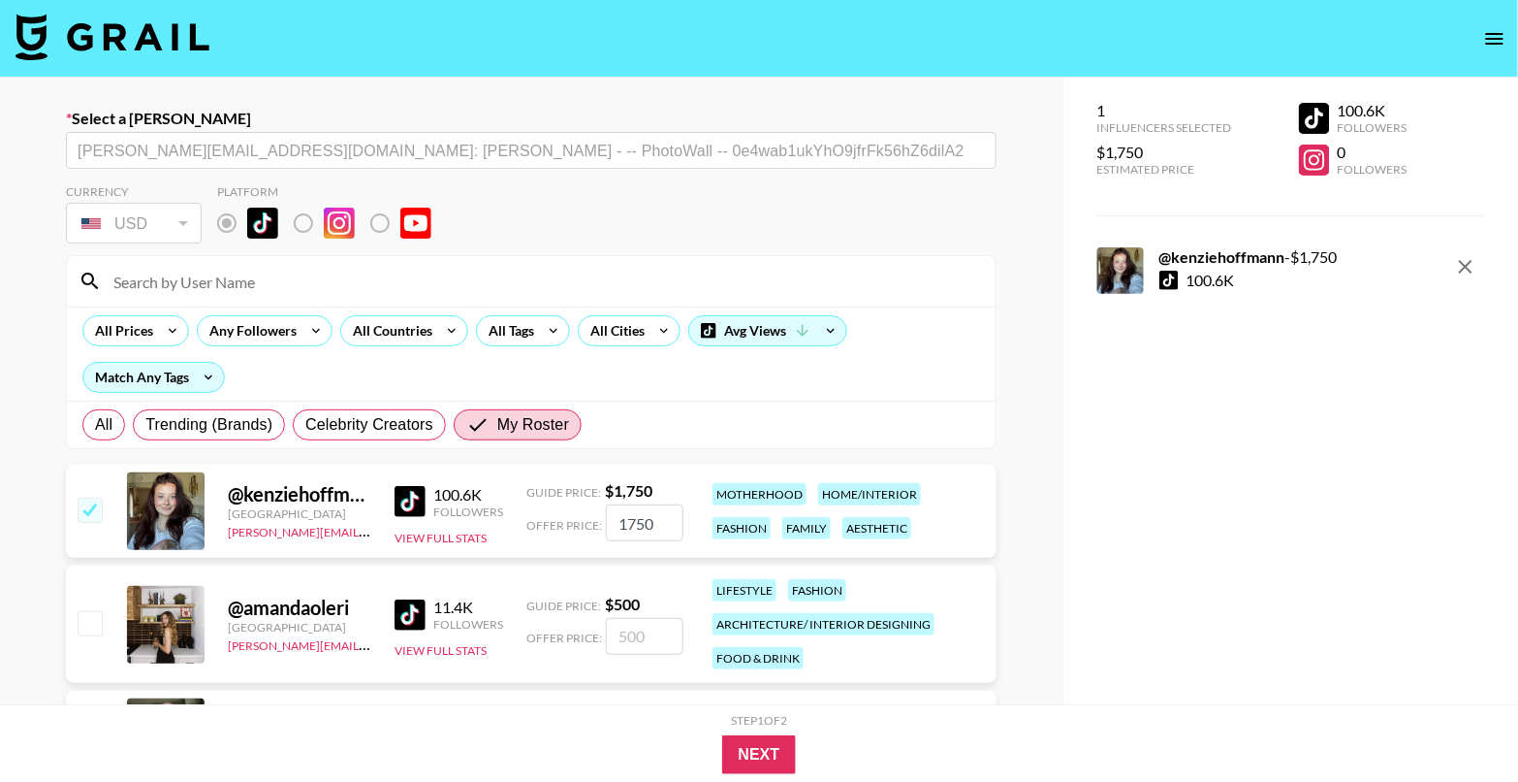
drag, startPoint x: 659, startPoint y: 520, endPoint x: 585, endPoint y: 516, distance: 74.8
click at [585, 516] on div "Offer Price: 1750" at bounding box center [604, 522] width 157 height 37
type input "600"
click at [997, 368] on div "Select a Booker merlinda@collaboration-photowall.com: Merlinda - -- PhotoWall -…" at bounding box center [531, 460] width 1063 height 764
click at [773, 759] on button "Next" at bounding box center [759, 754] width 75 height 39
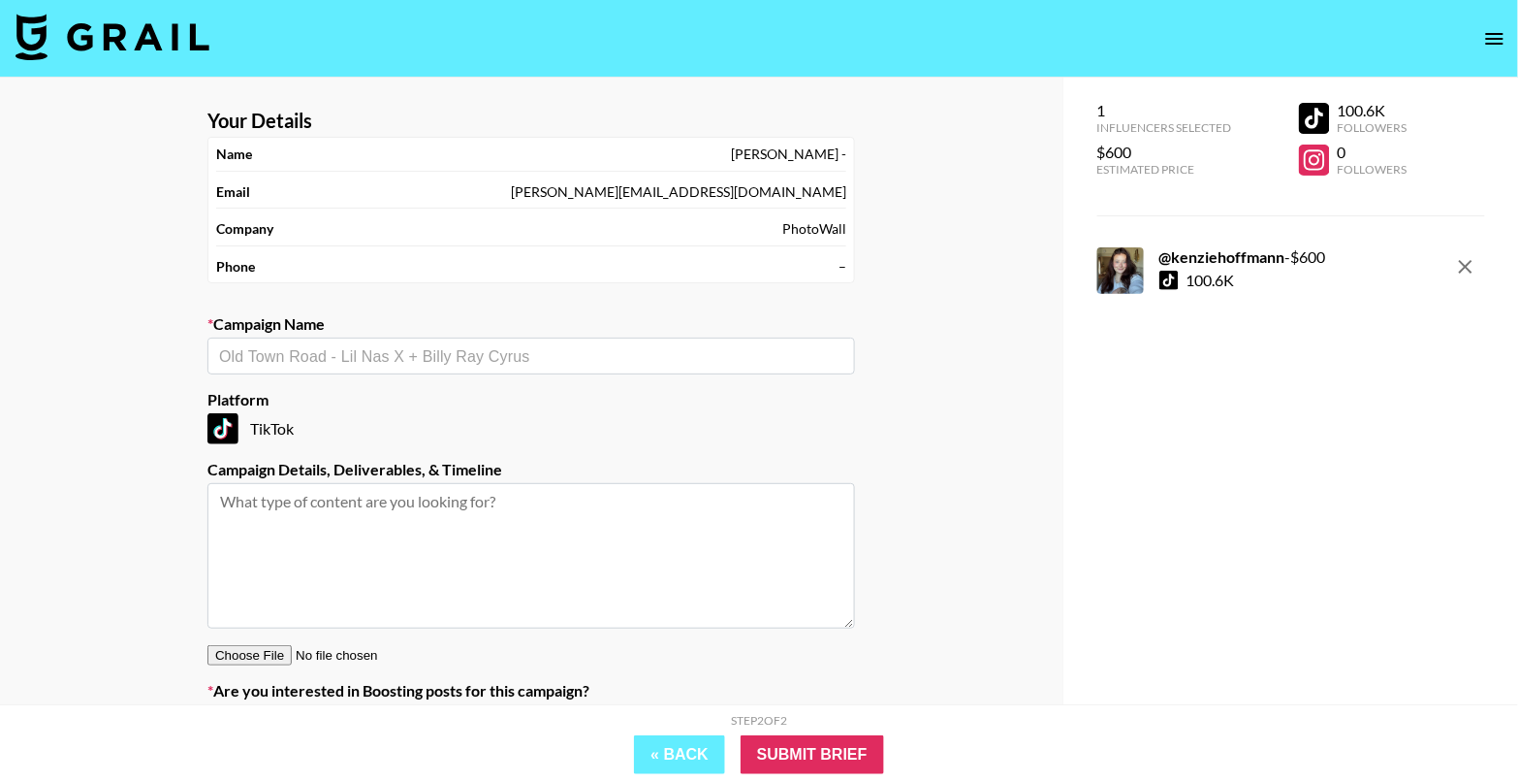
click at [506, 356] on input "text" at bounding box center [531, 356] width 624 height 22
click at [501, 394] on li "Add New Campaign: "Photowall x Kenzie"" at bounding box center [531, 395] width 648 height 31
type input "Photowall x [PERSON_NAME]"
click at [795, 749] on input "Submit Brief" at bounding box center [813, 754] width 144 height 39
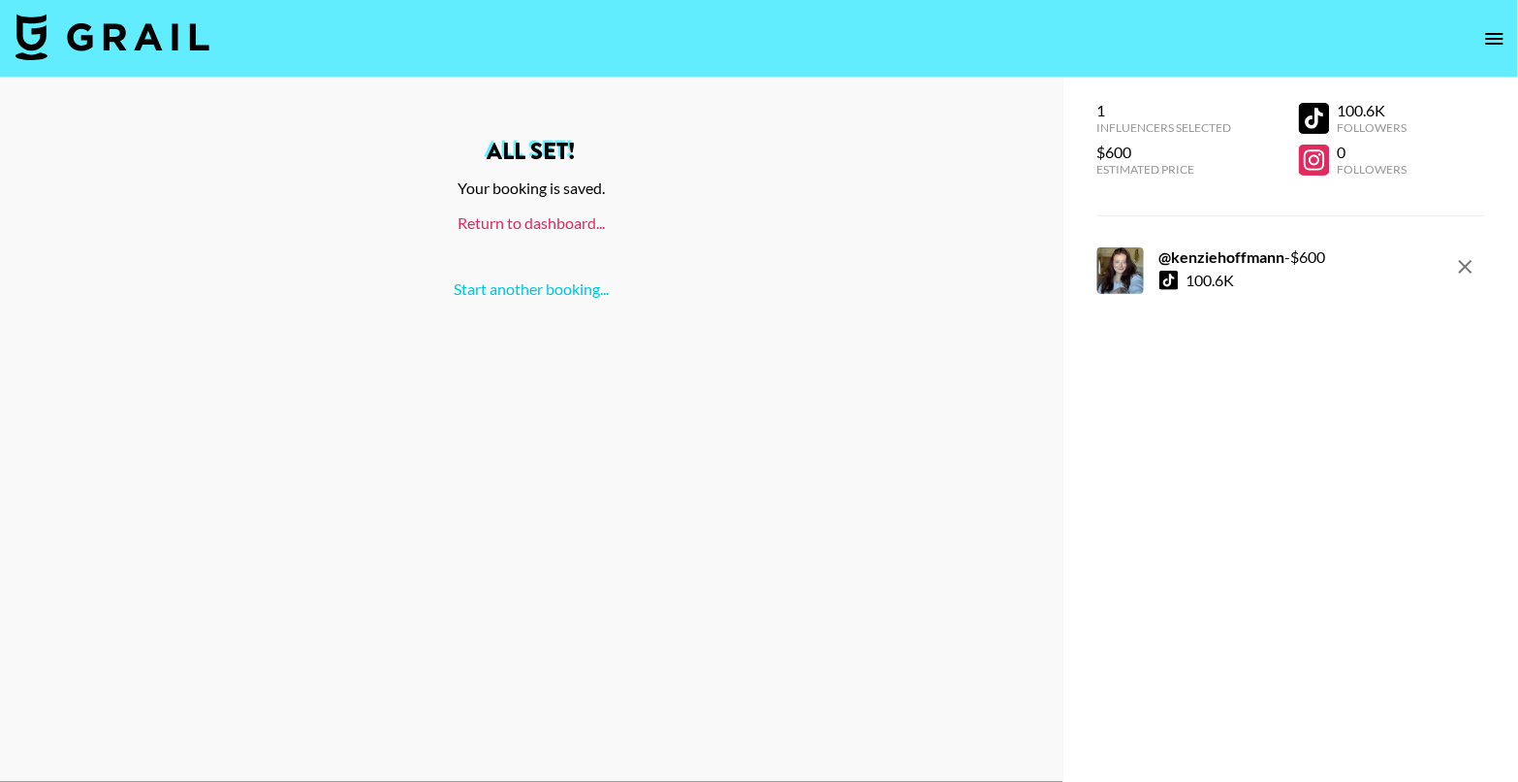
click at [526, 225] on link "Return to dashboard..." at bounding box center [531, 222] width 147 height 18
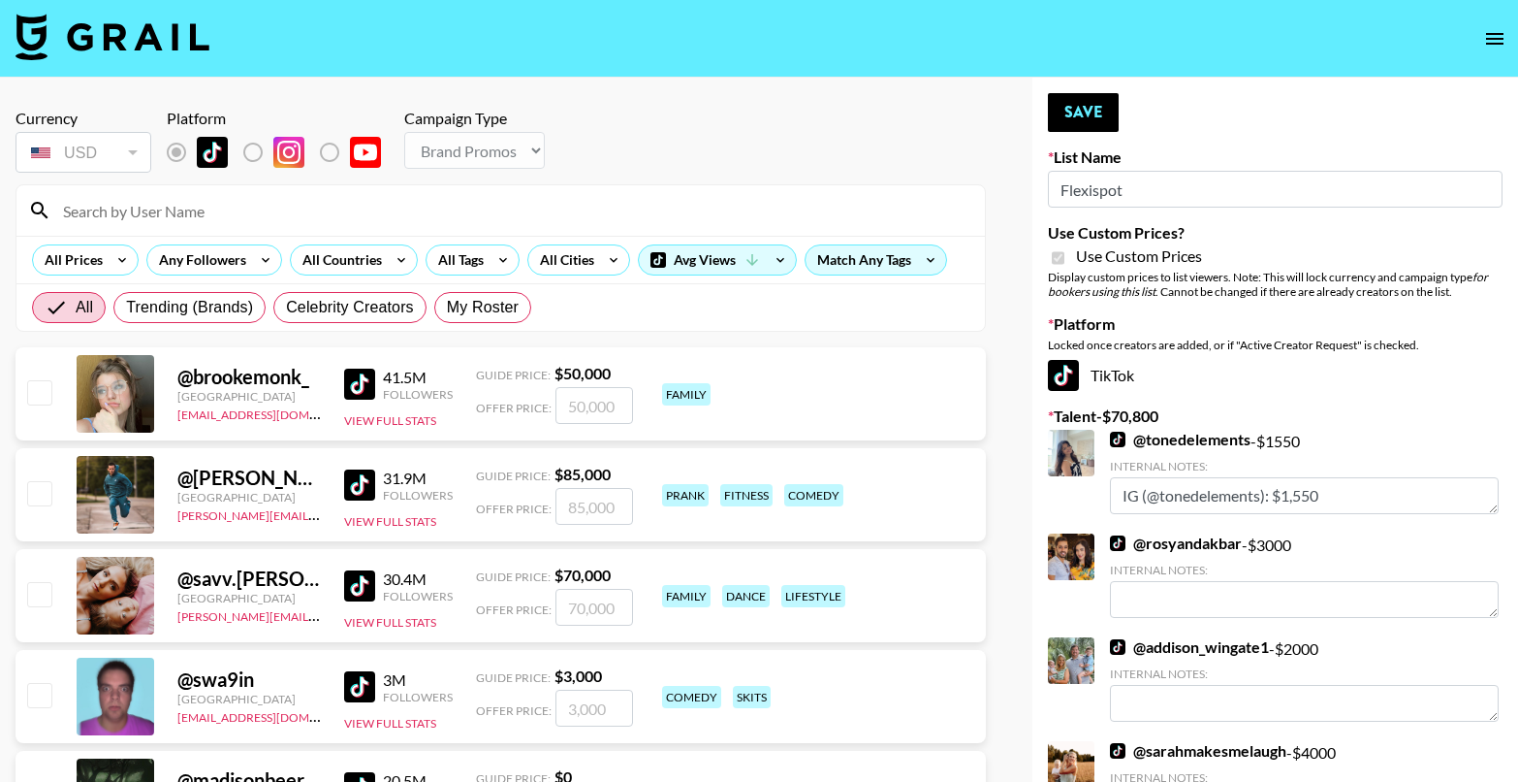
select select "Brand"
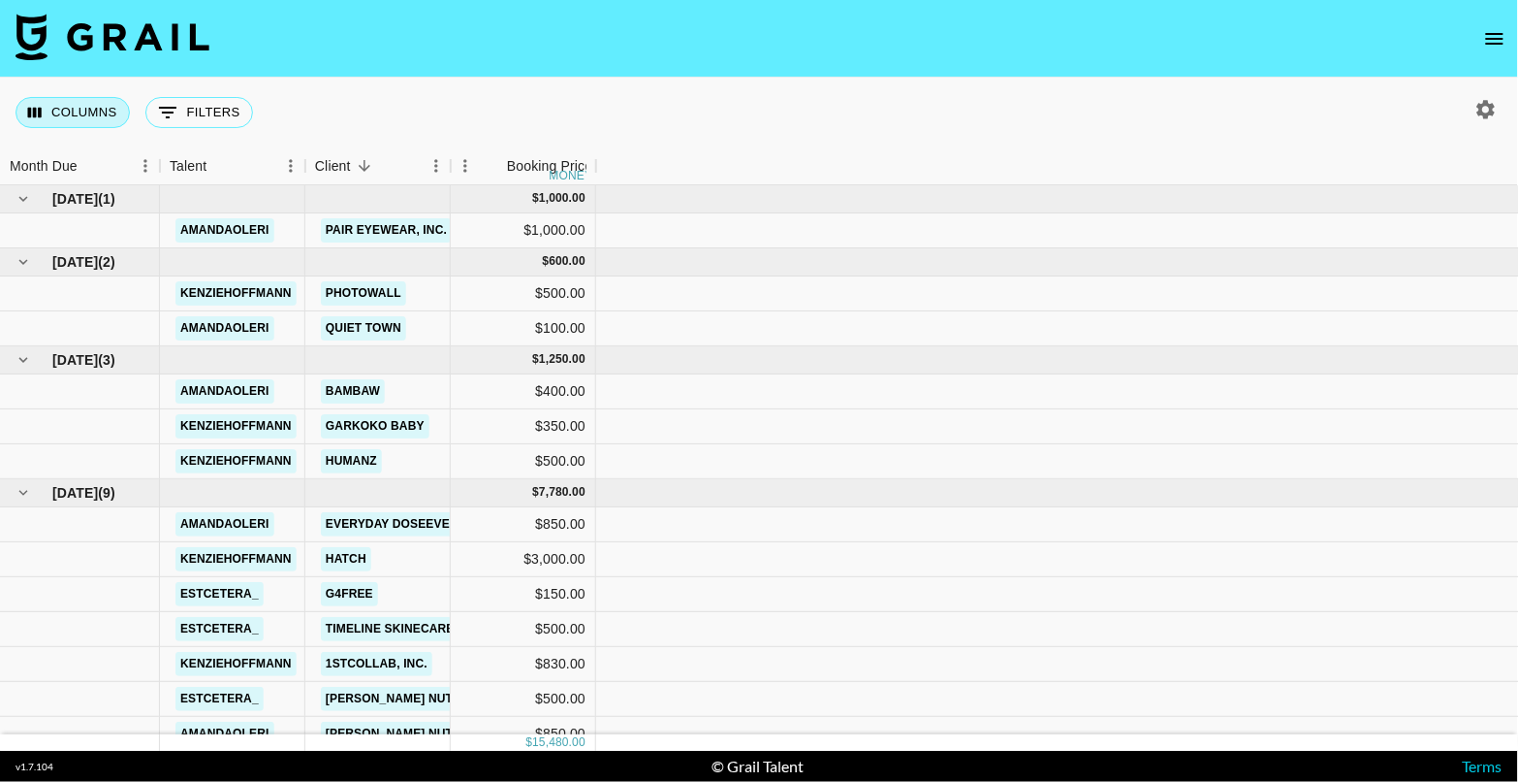
click at [80, 108] on button "Columns" at bounding box center [73, 112] width 114 height 31
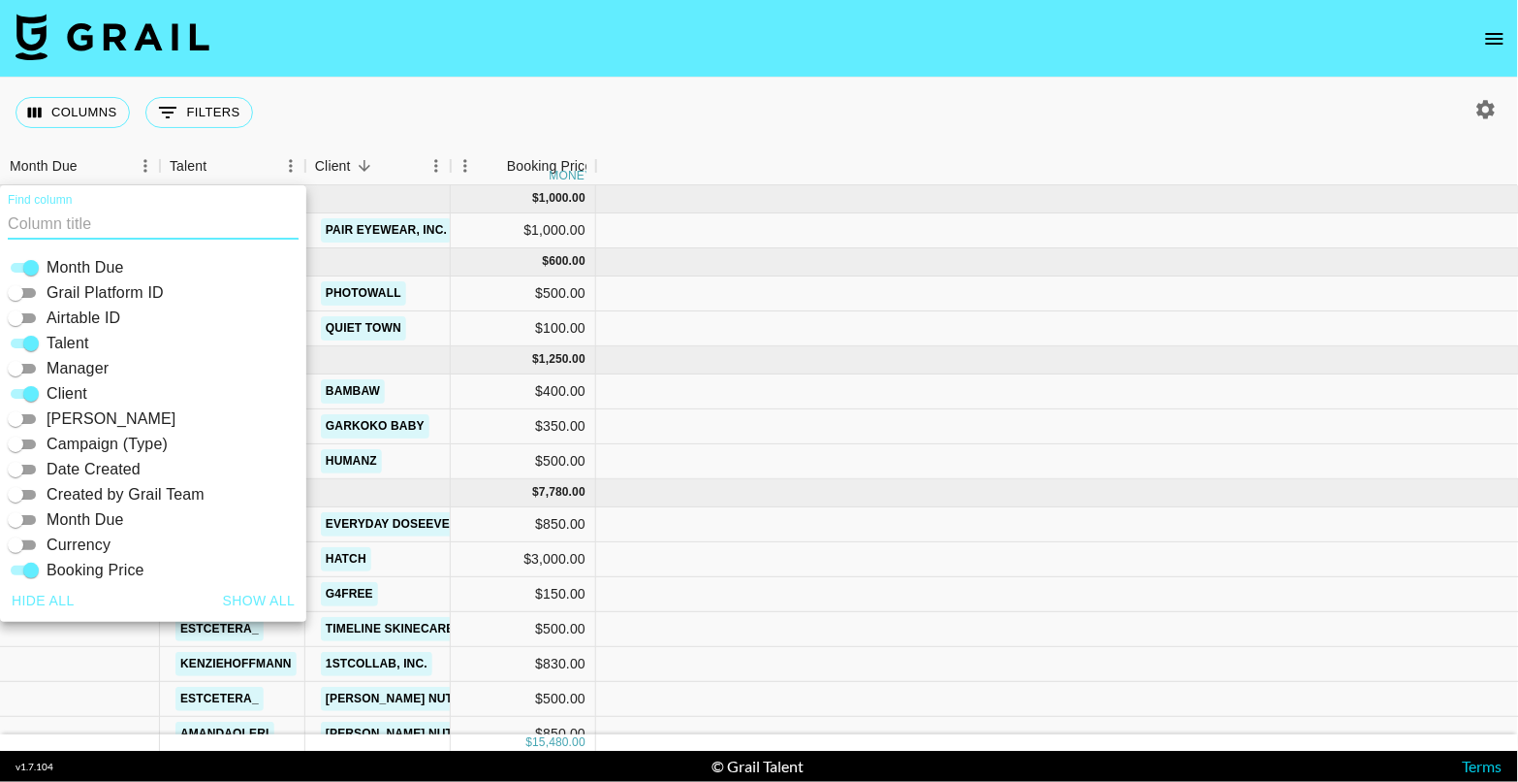
click at [262, 587] on button "Show all" at bounding box center [259, 601] width 88 height 36
checkbox input "true"
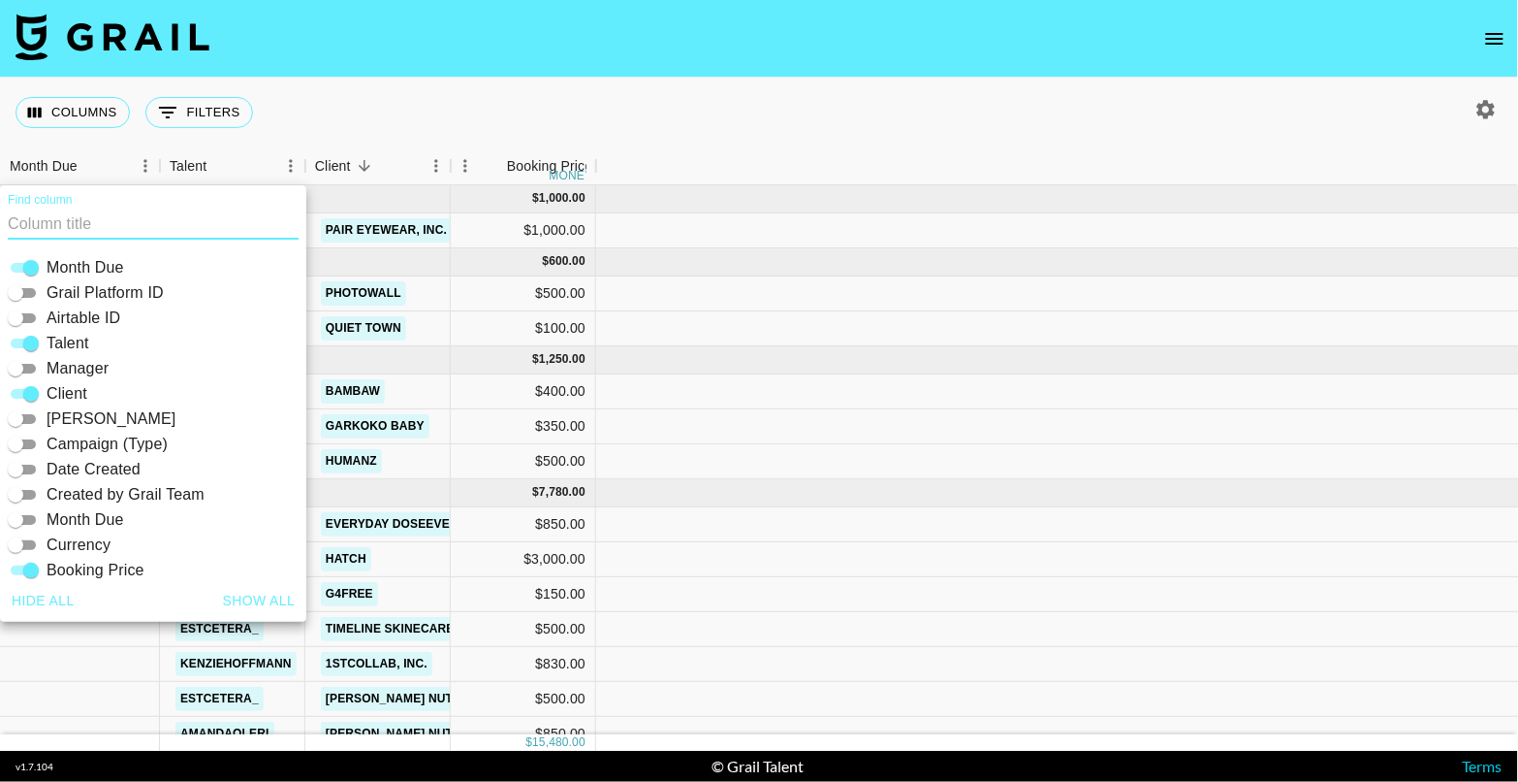
checkbox input "true"
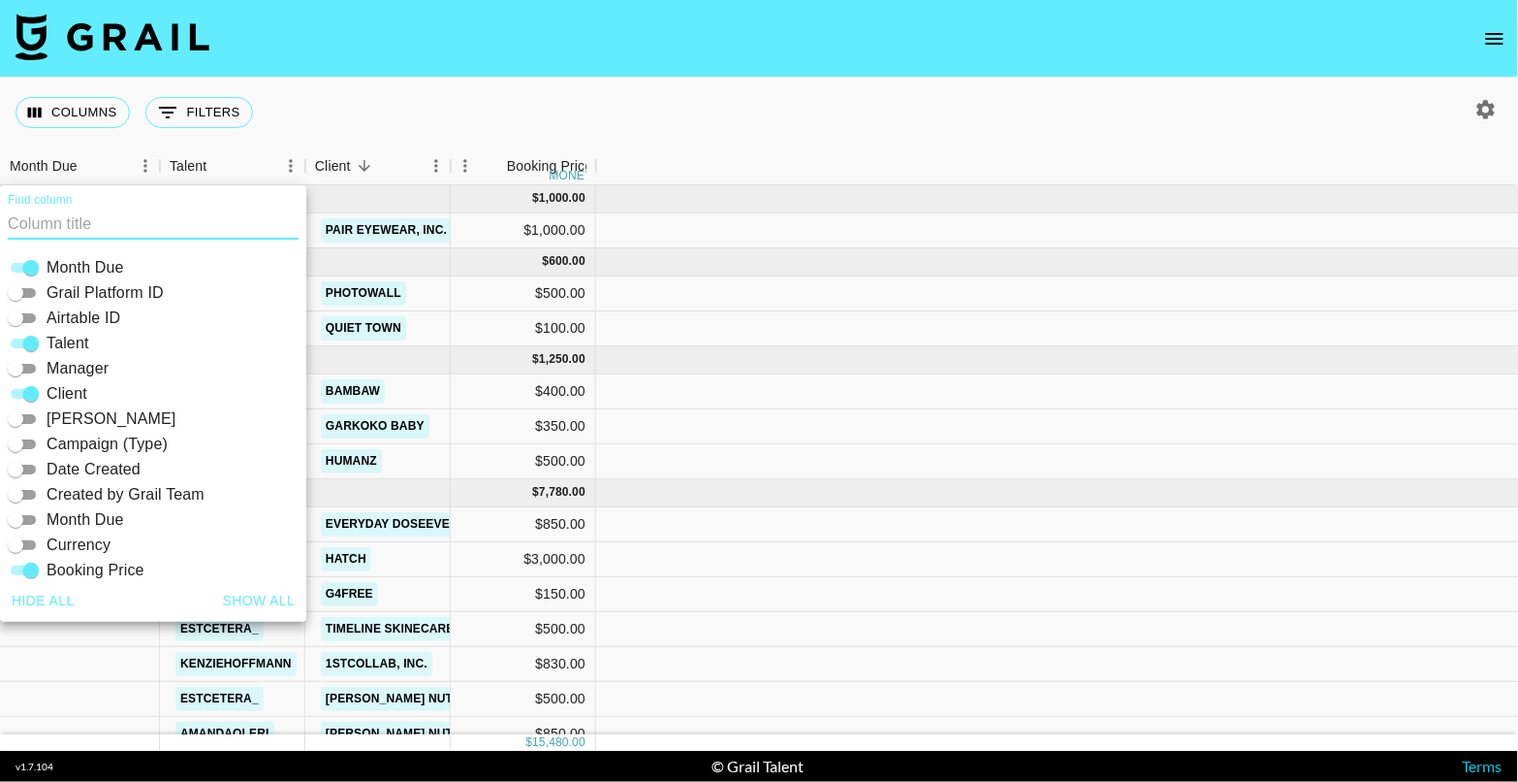
checkbox input "true"
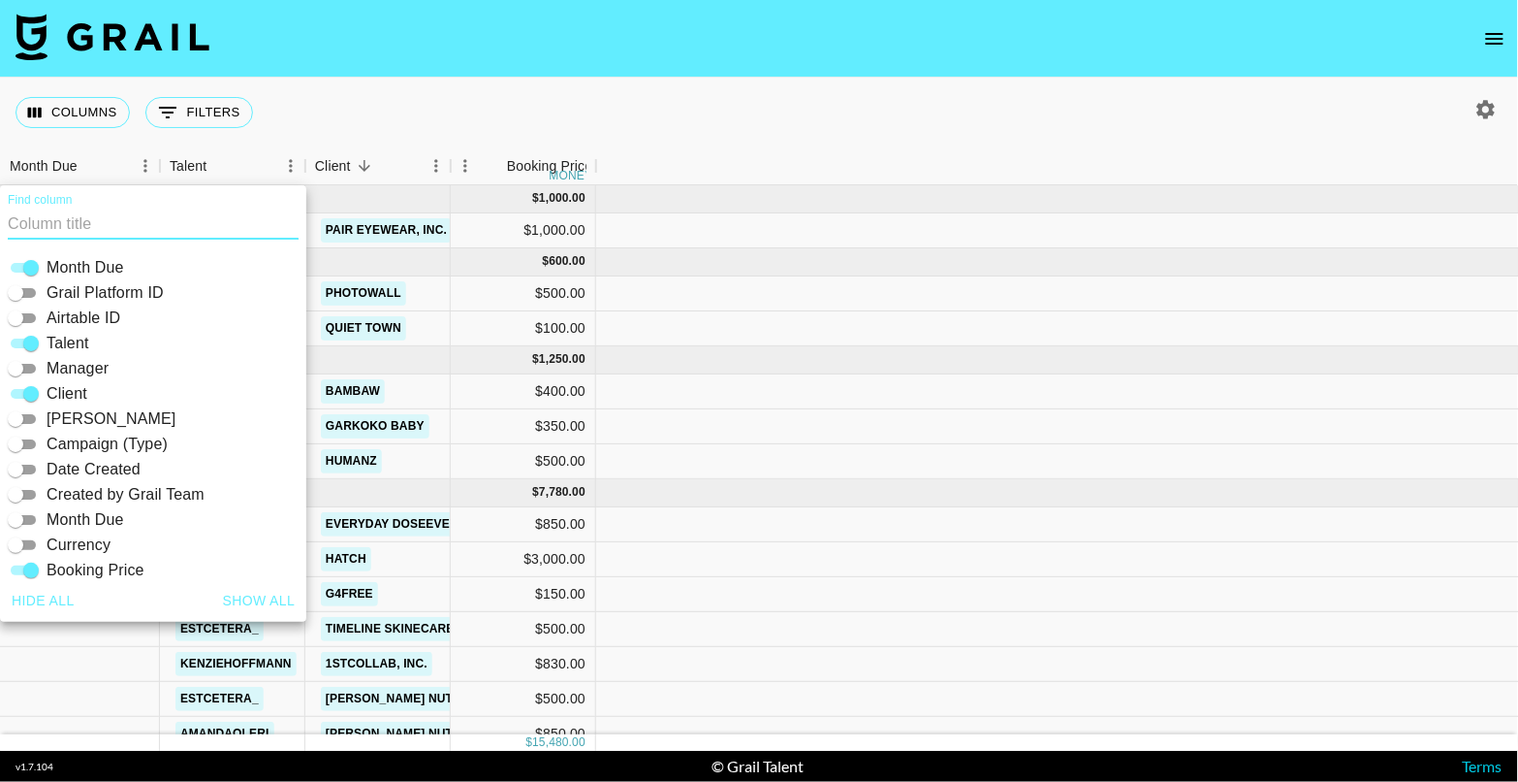
checkbox input "true"
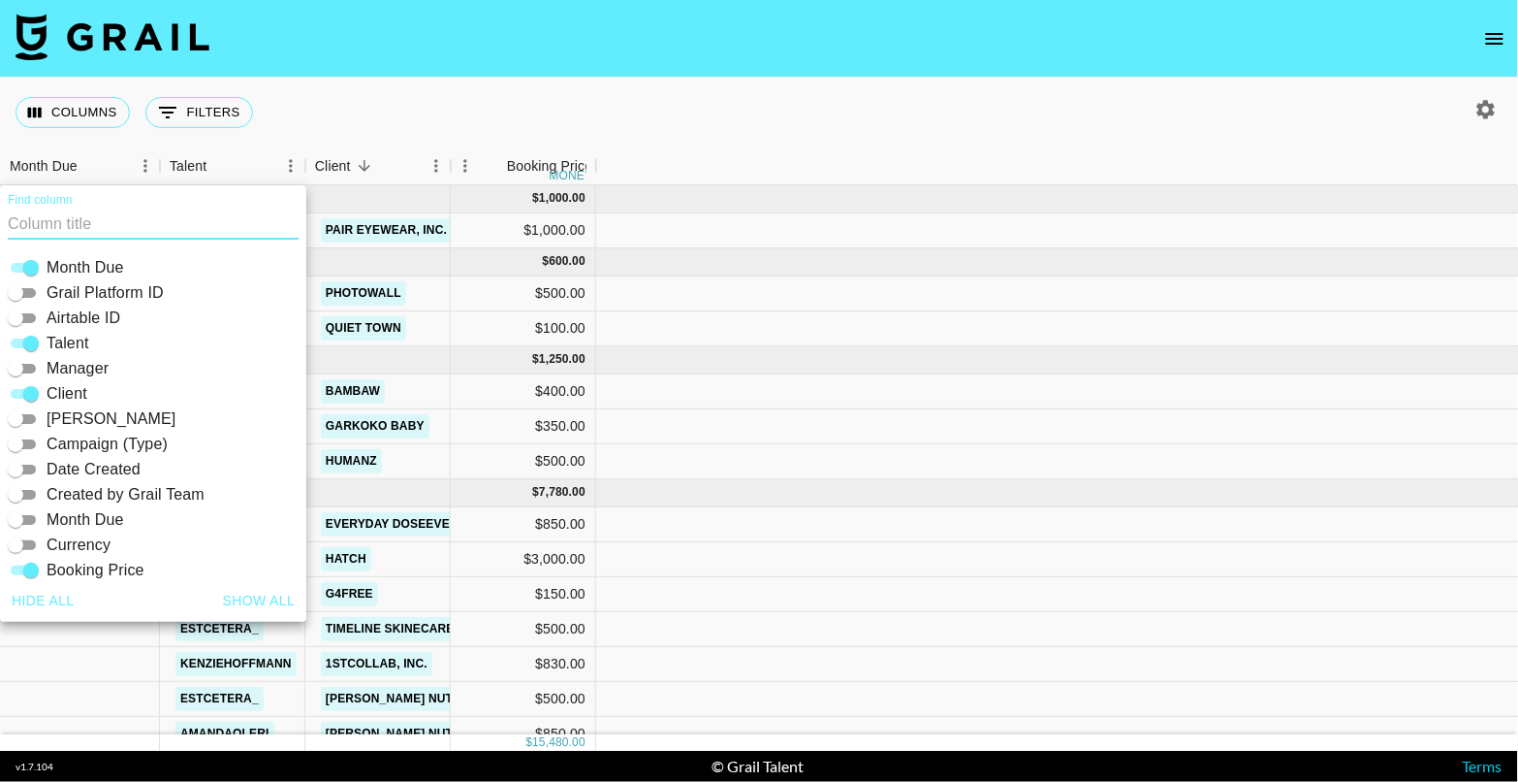
checkbox input "true"
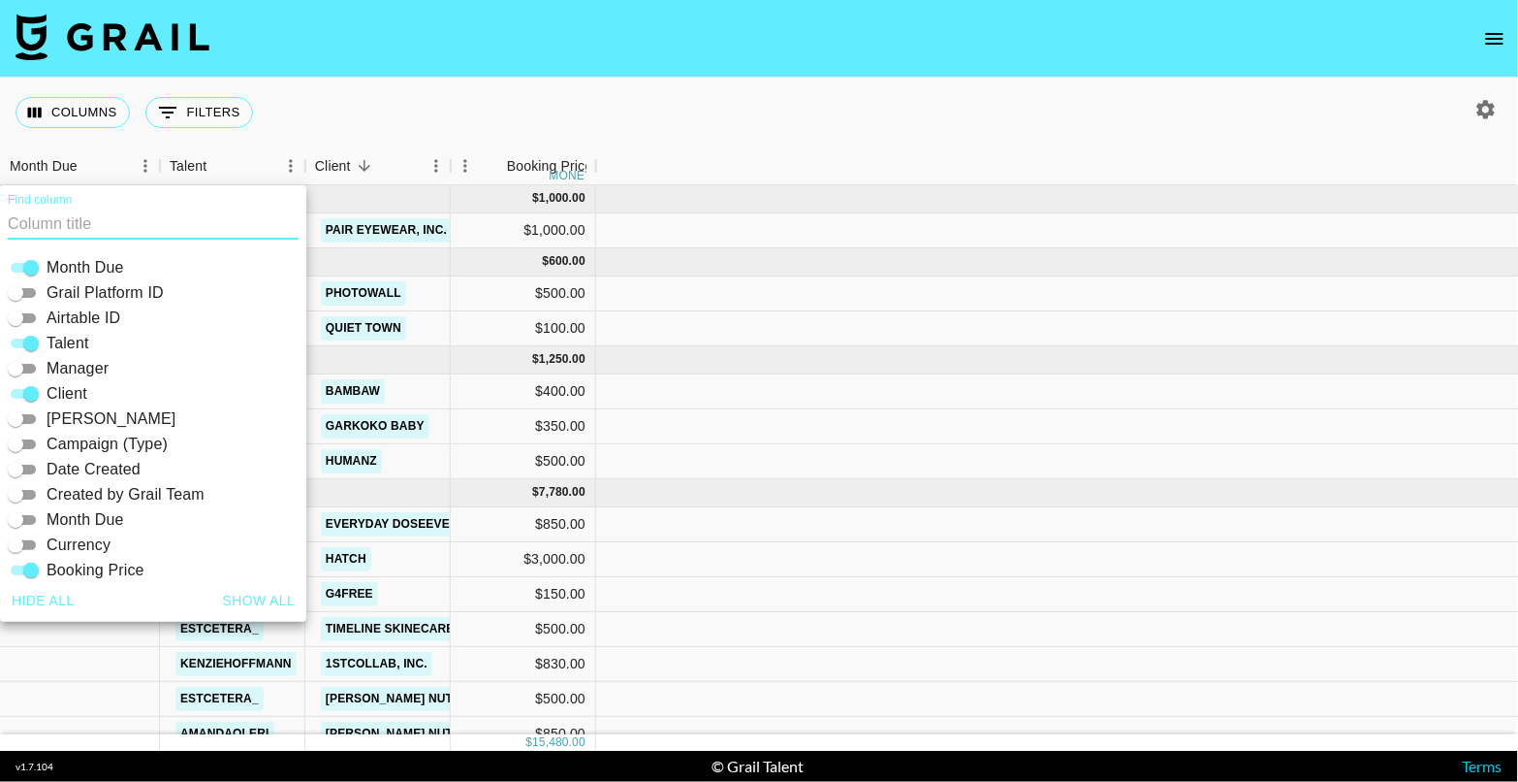
checkbox input "true"
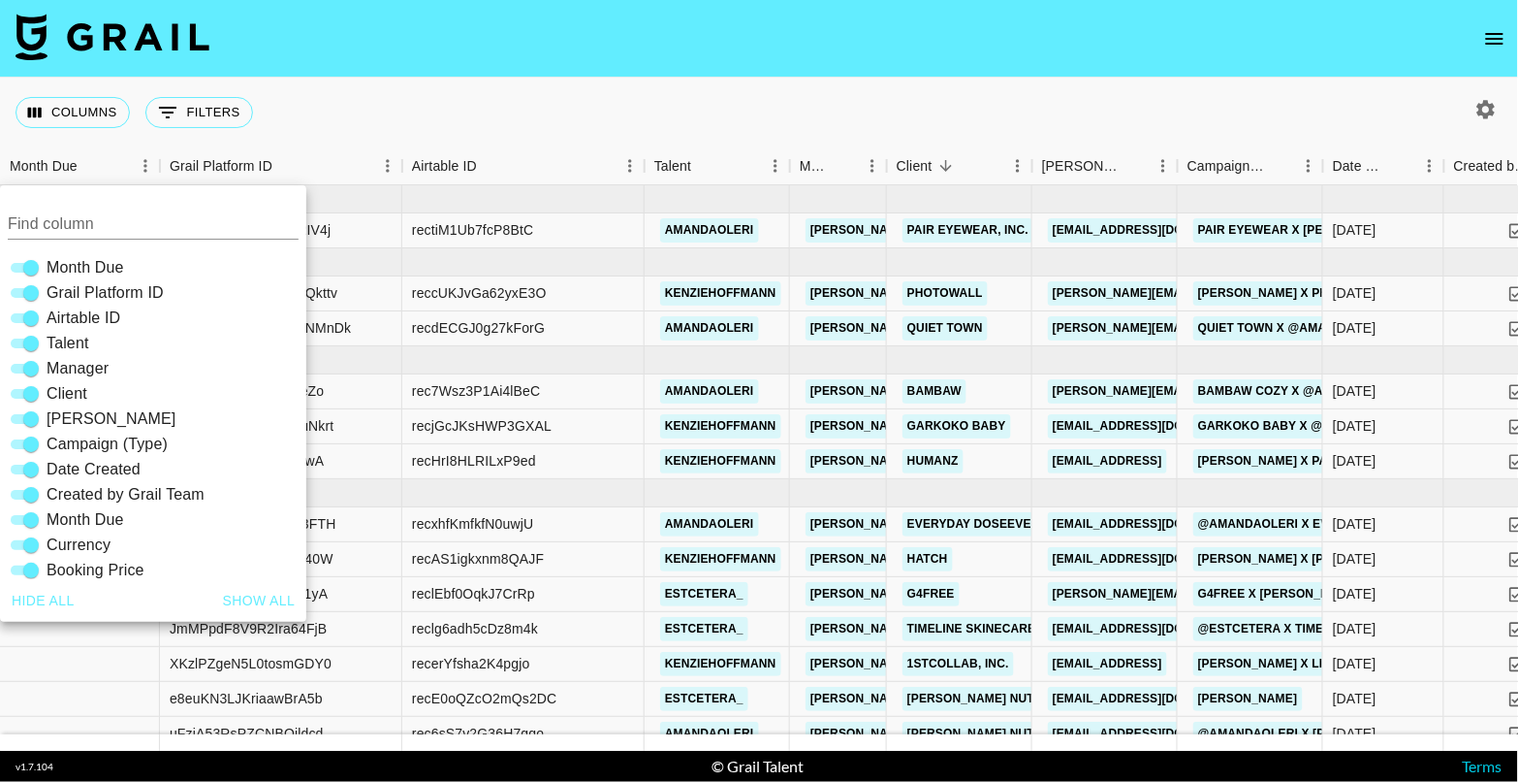
click at [742, 88] on div "Columns 0 Filters + Booking" at bounding box center [759, 113] width 1518 height 70
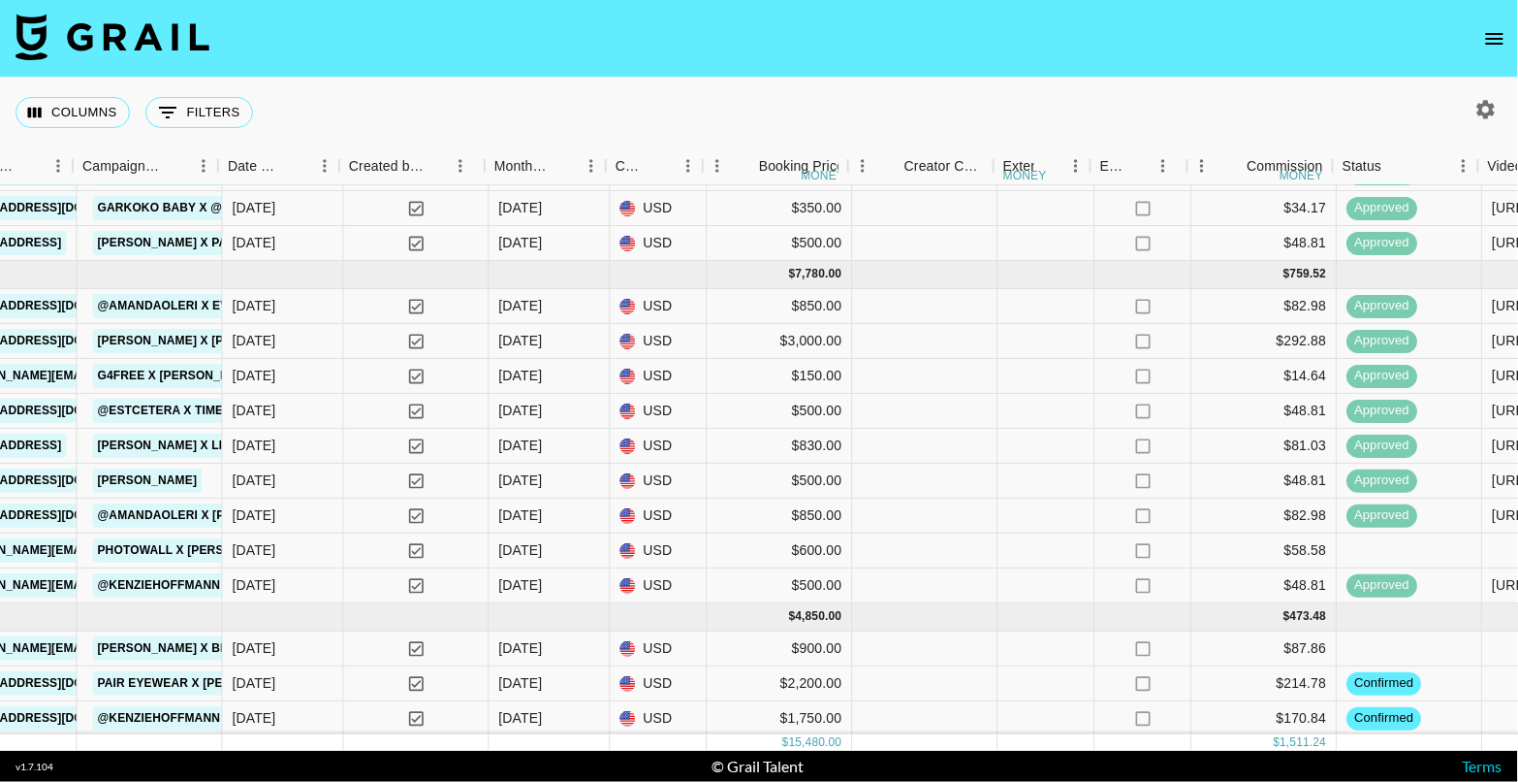
scroll to position [217, 1100]
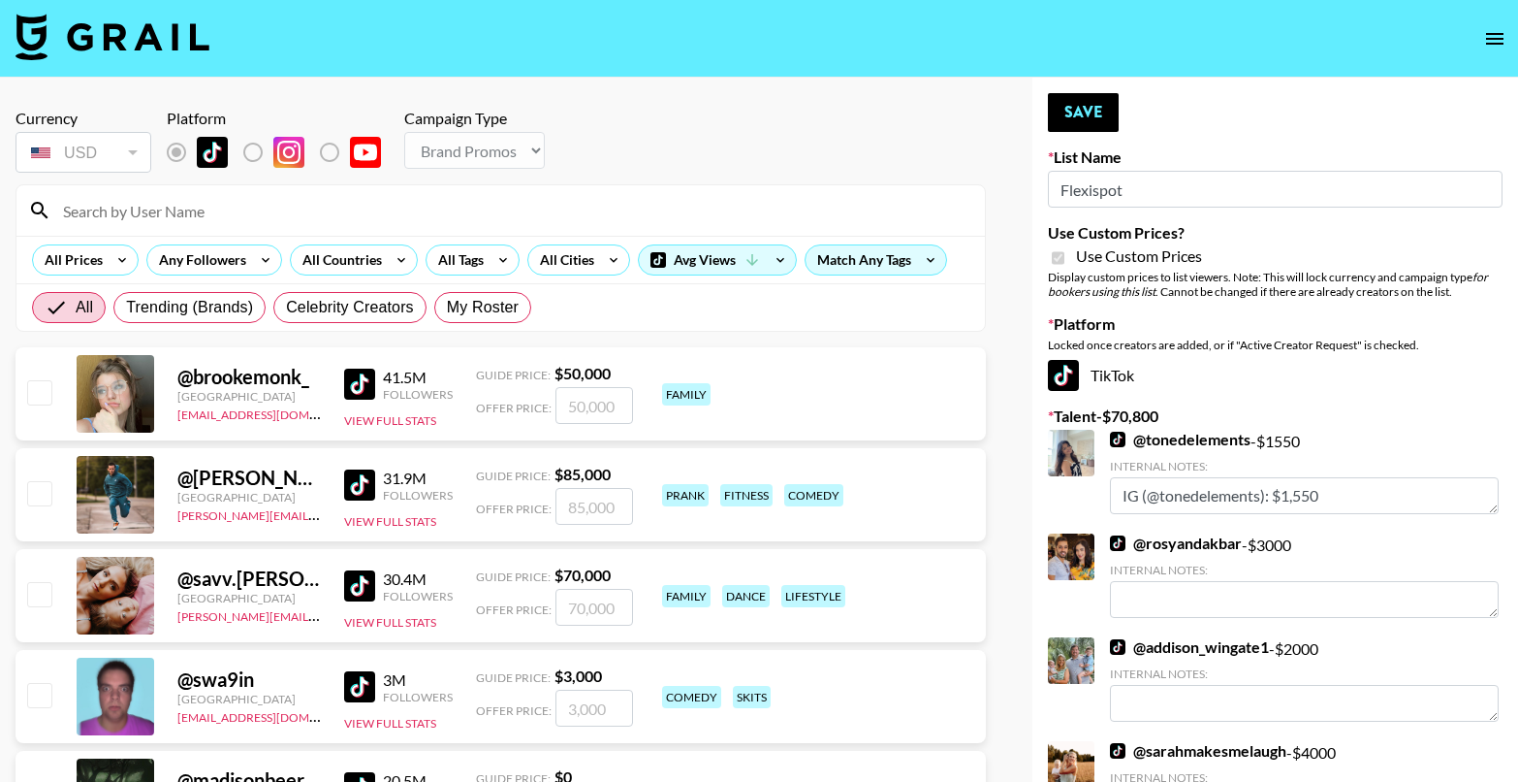
select select "Brand"
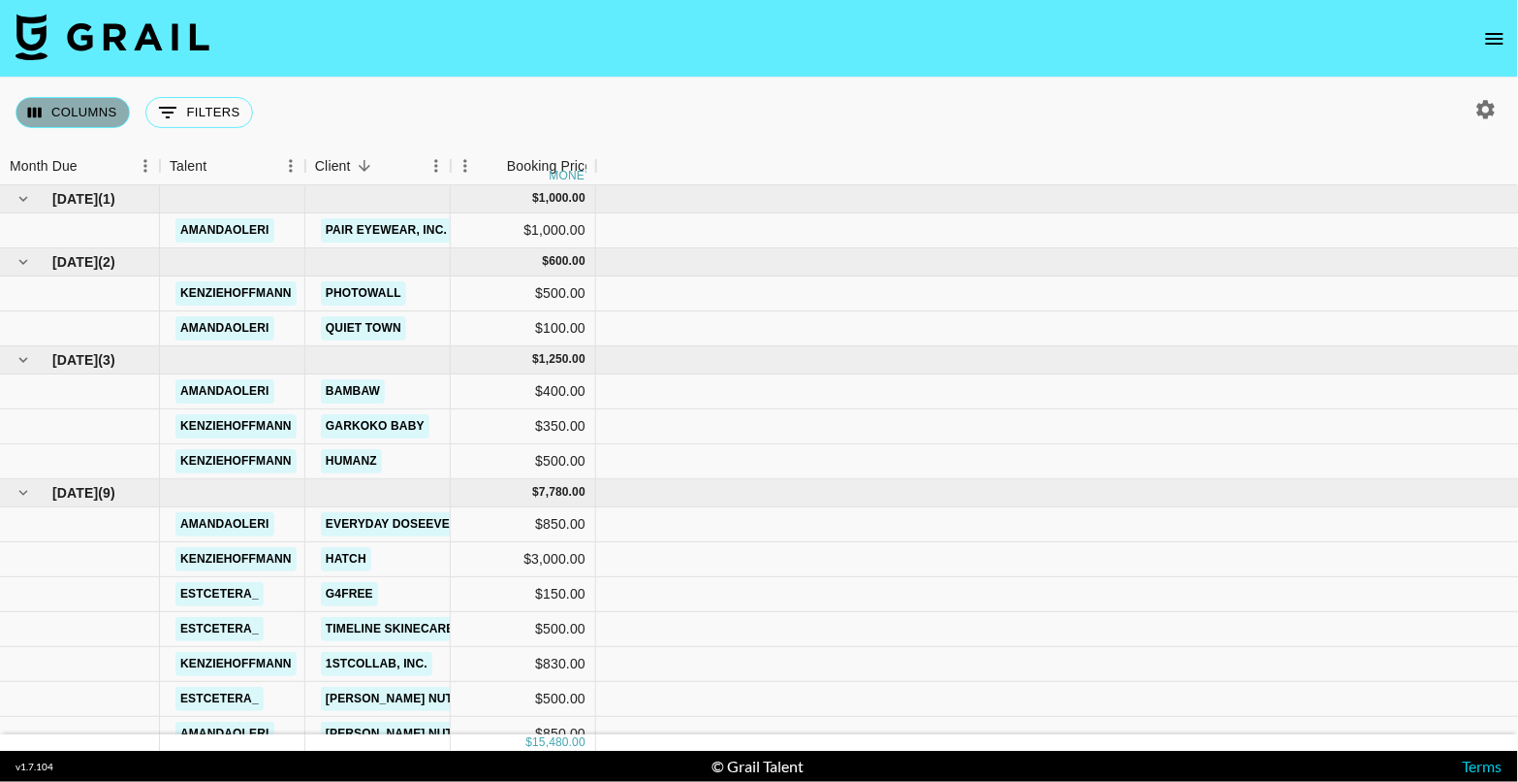
click at [106, 106] on button "Columns" at bounding box center [73, 112] width 114 height 31
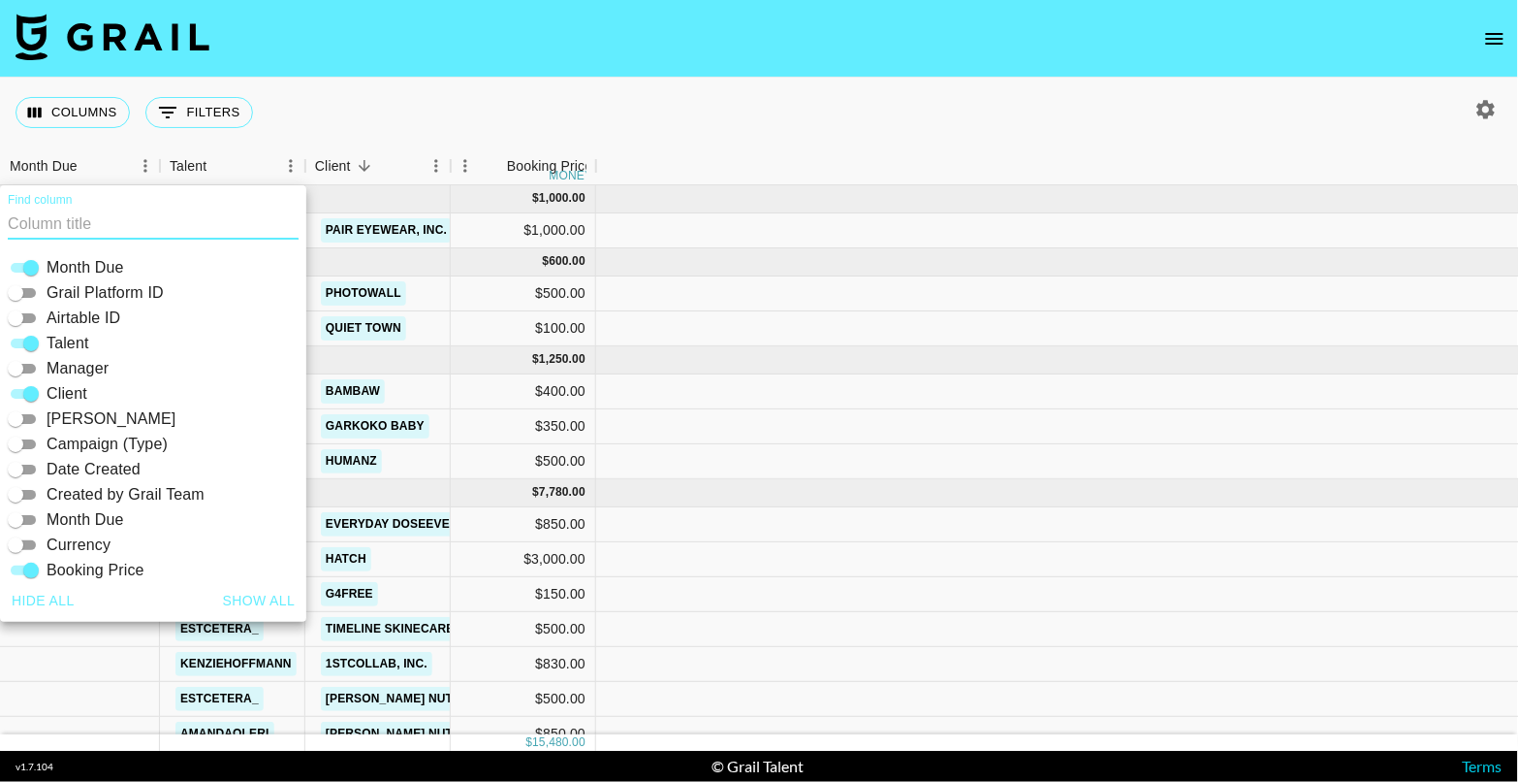
click at [255, 596] on button "Show all" at bounding box center [259, 601] width 88 height 36
checkbox input "true"
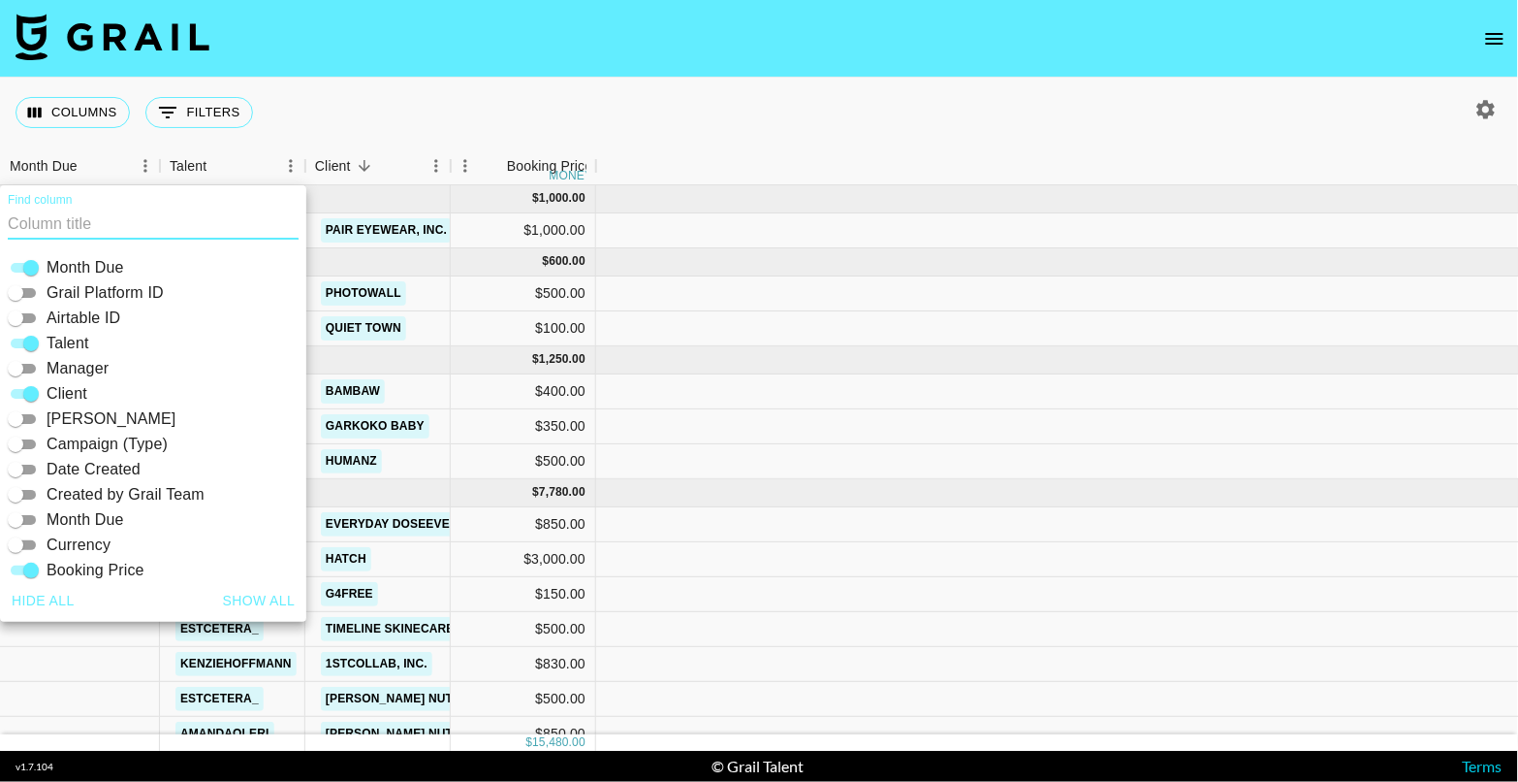
checkbox input "true"
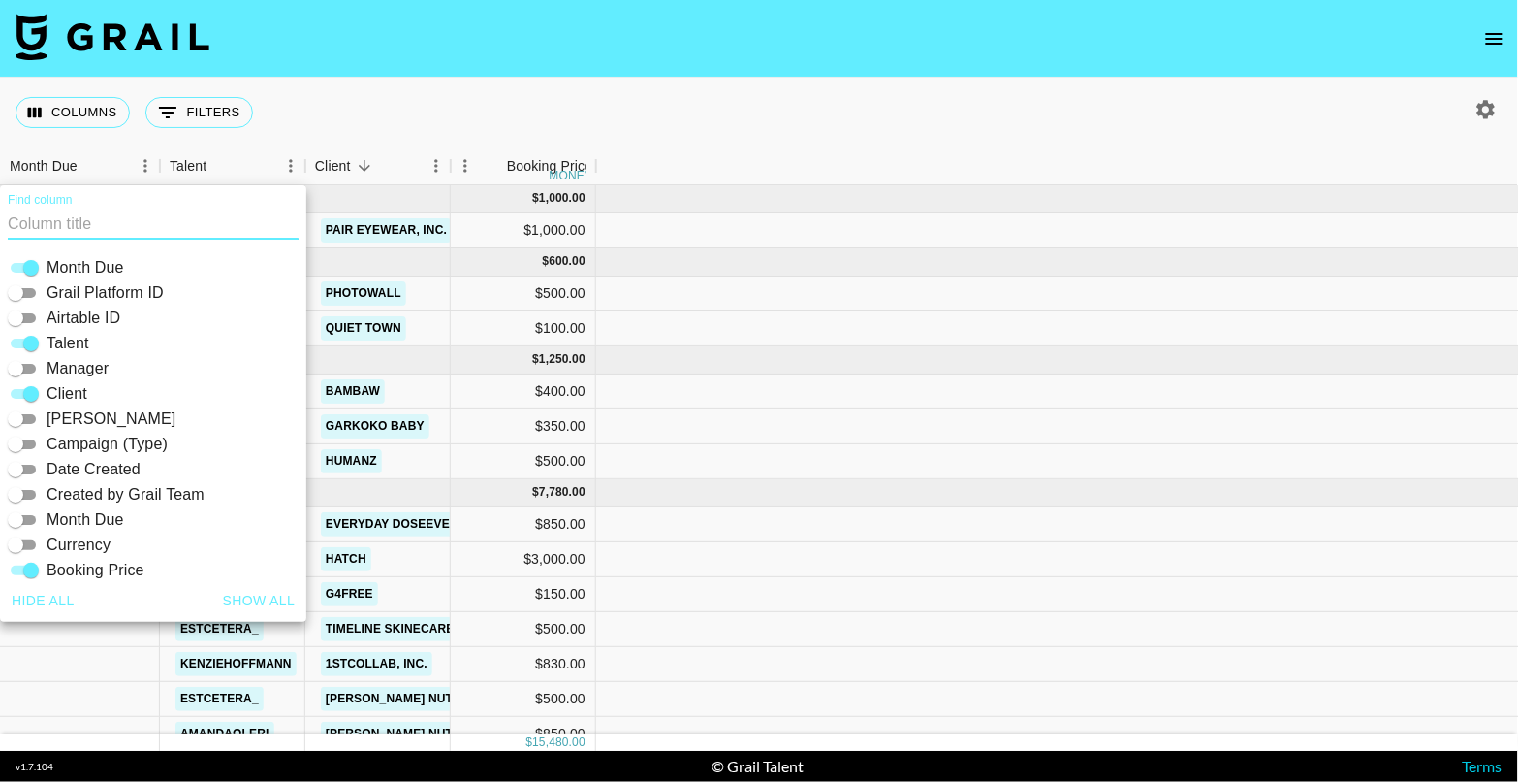
checkbox input "true"
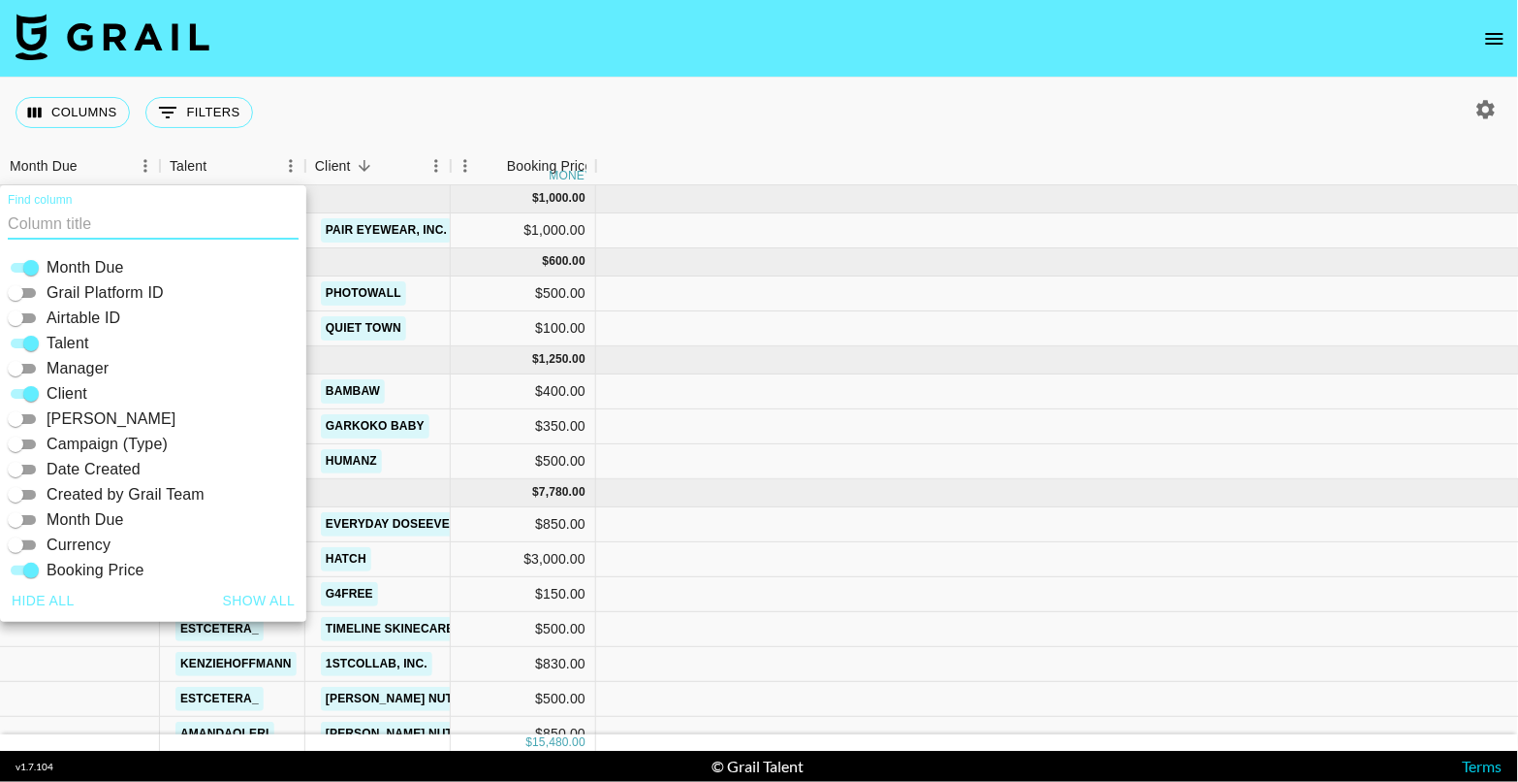
checkbox input "true"
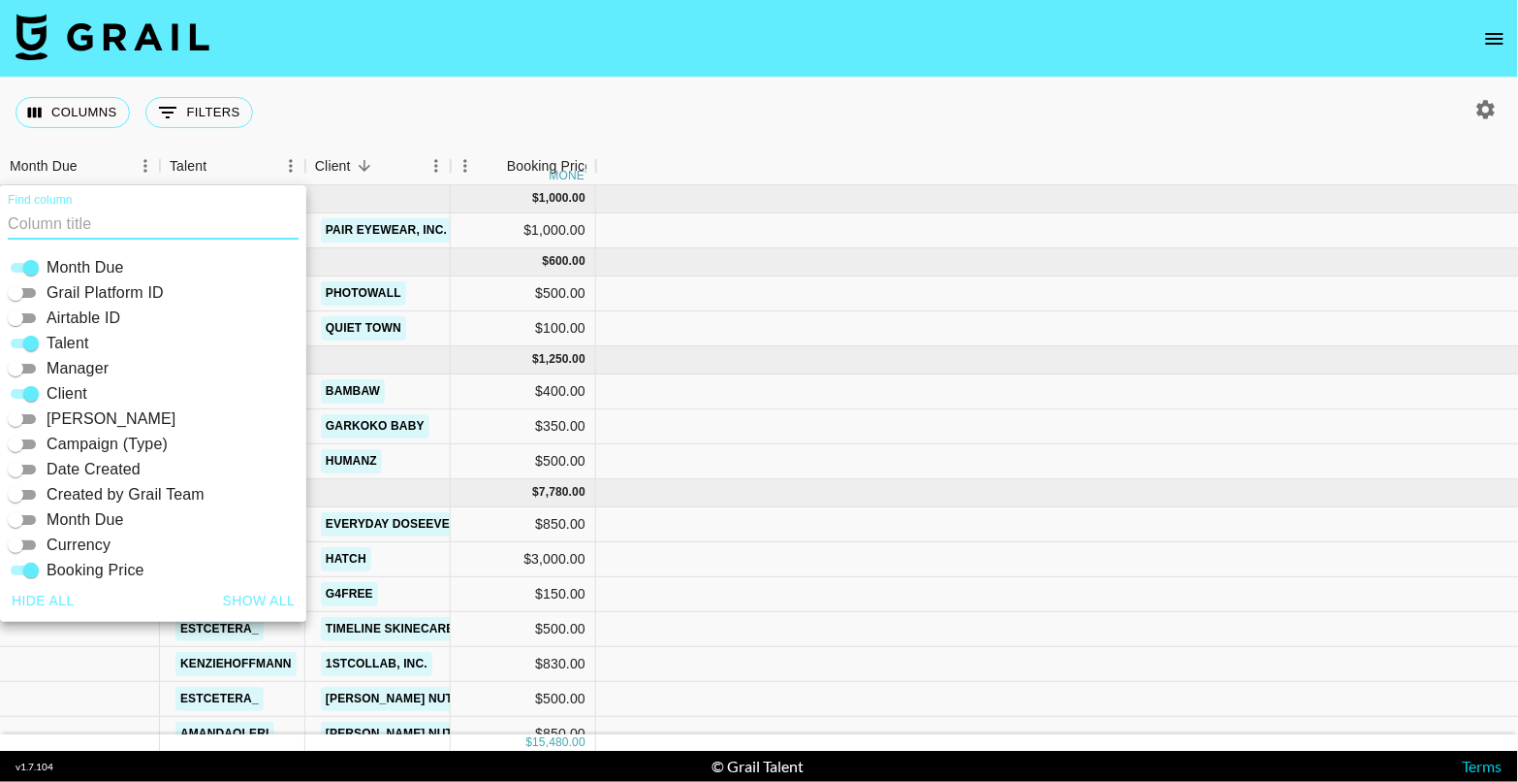
checkbox input "true"
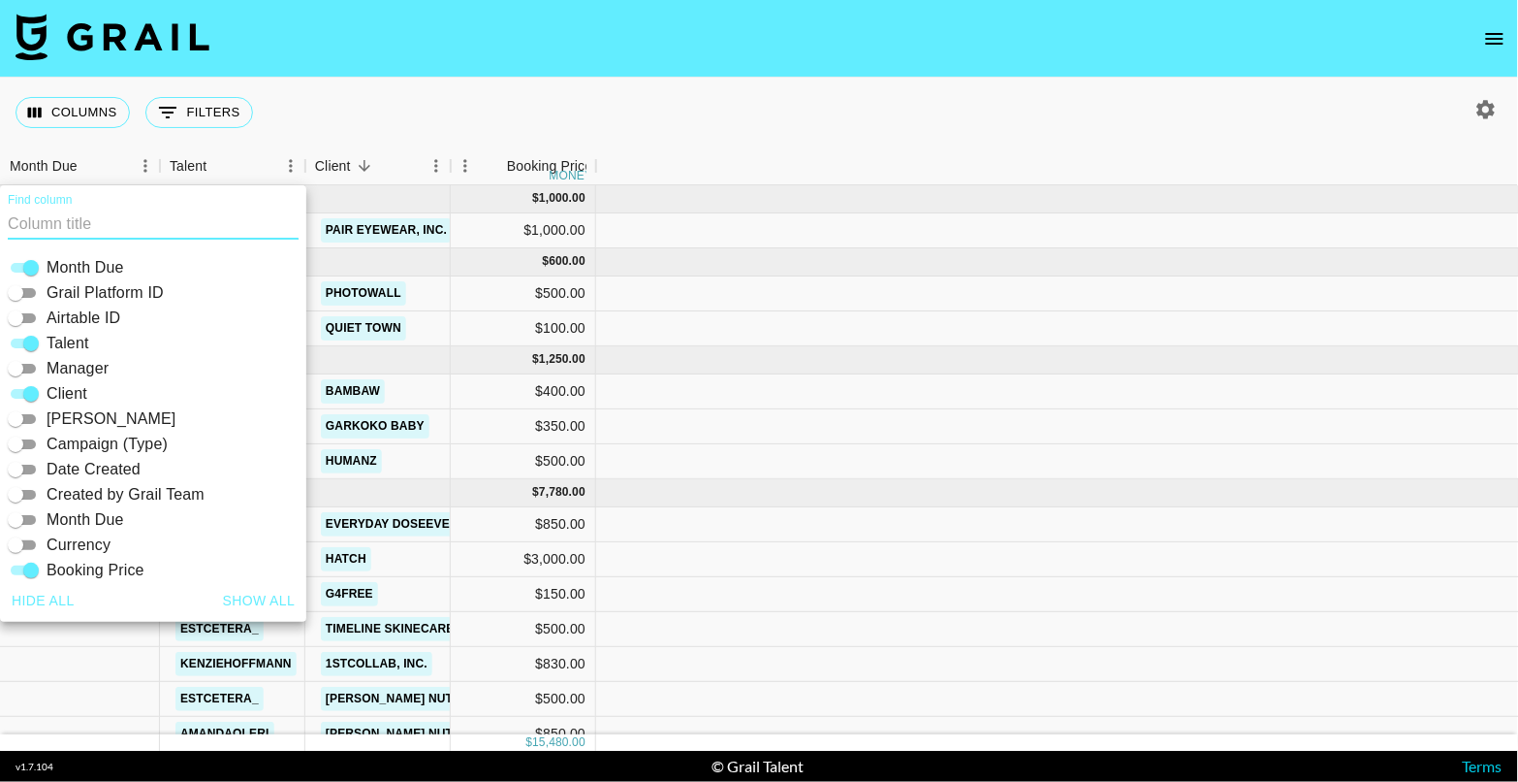
checkbox input "true"
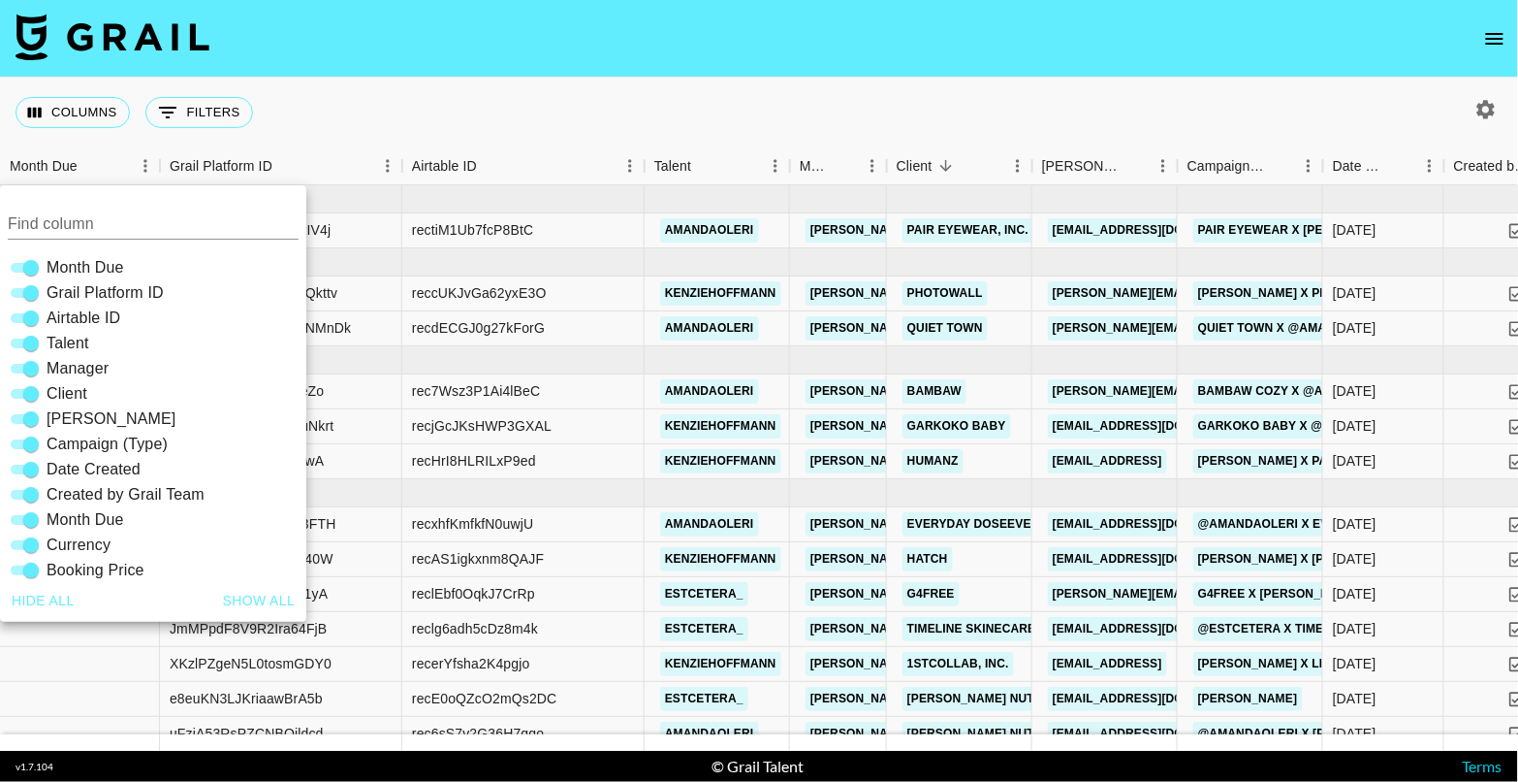
click at [907, 81] on div "Columns 0 Filters + Booking" at bounding box center [759, 113] width 1518 height 70
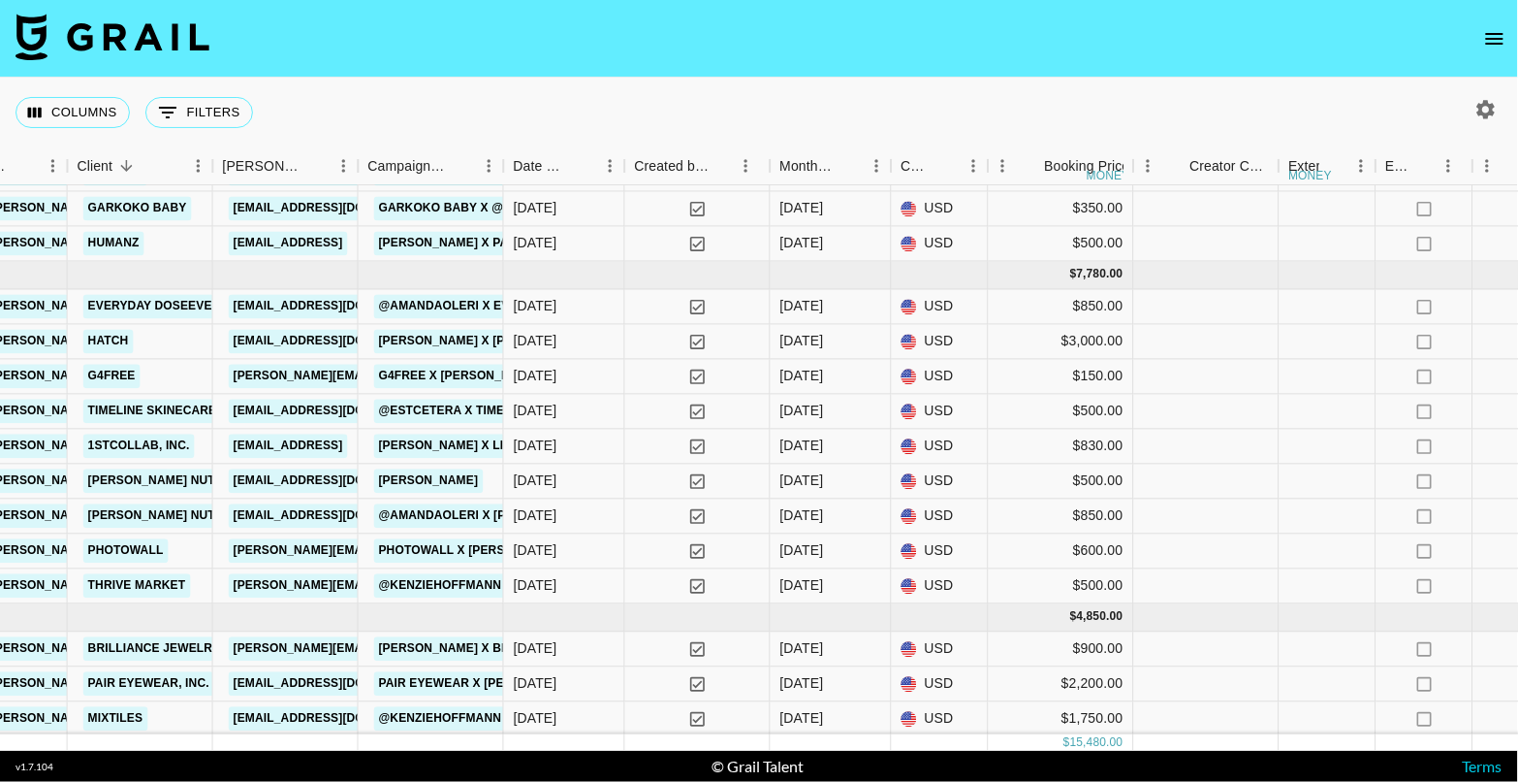
scroll to position [217, 815]
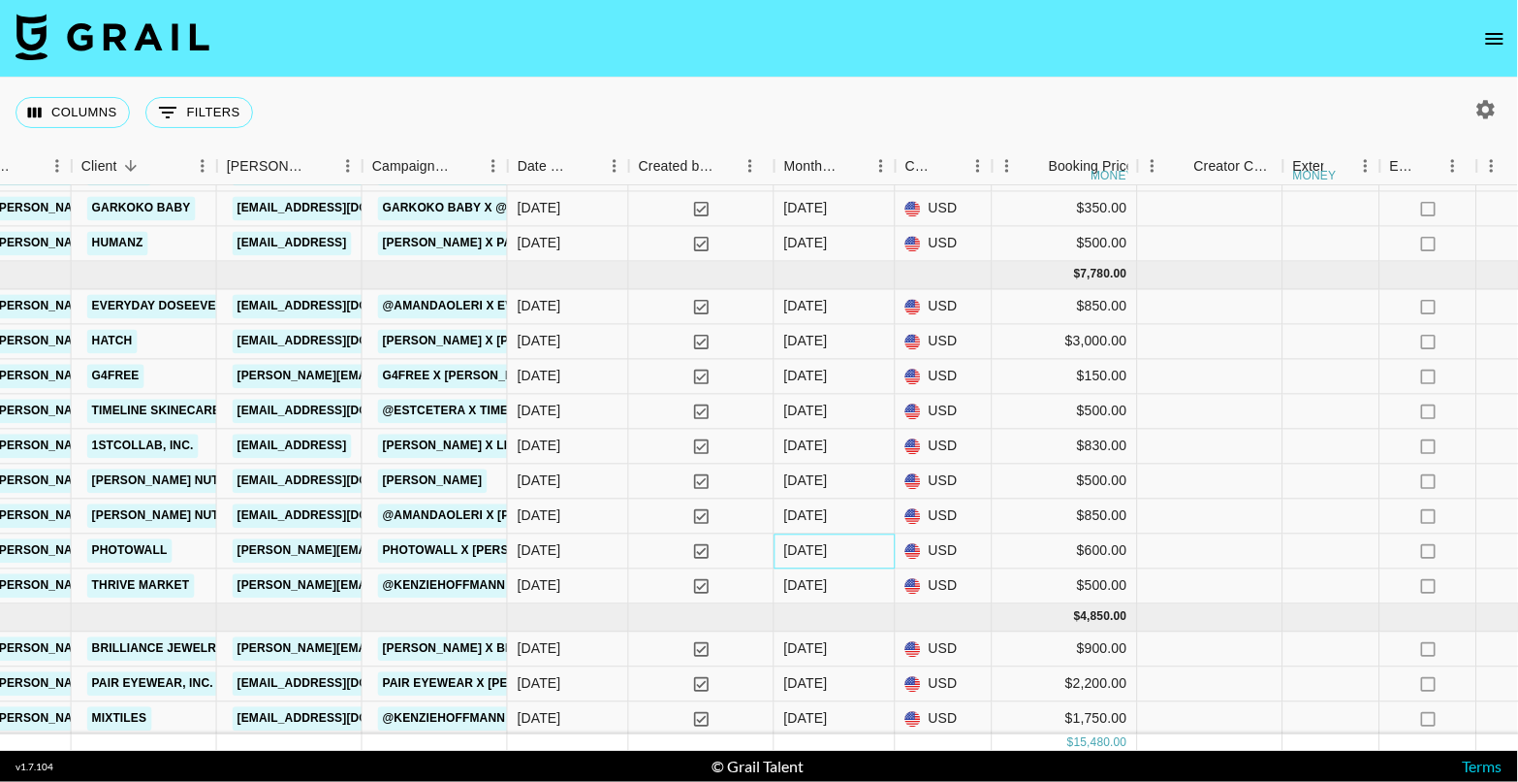
click at [815, 549] on div "[DATE]" at bounding box center [806, 550] width 44 height 19
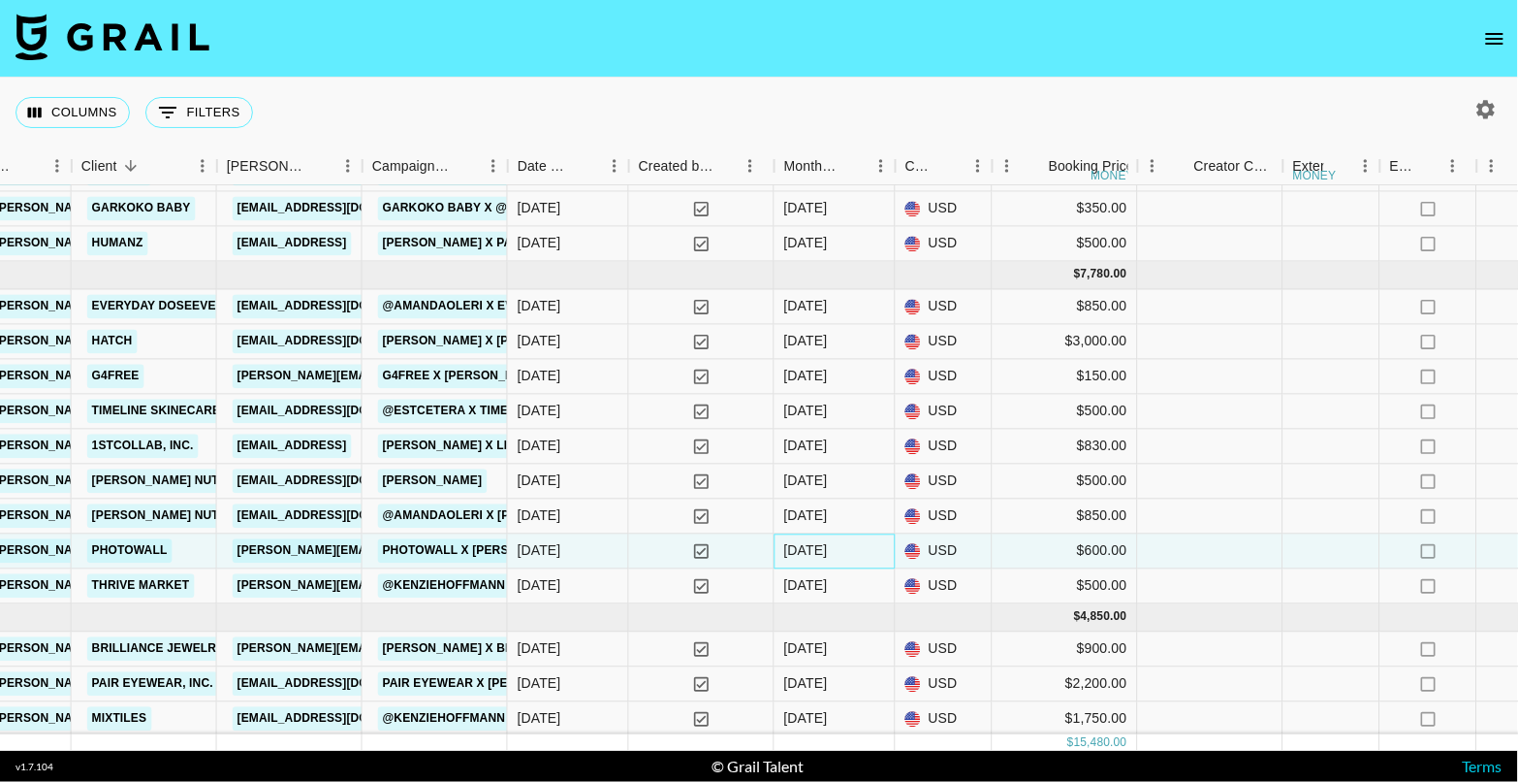
click at [815, 549] on div "[DATE]" at bounding box center [806, 550] width 44 height 19
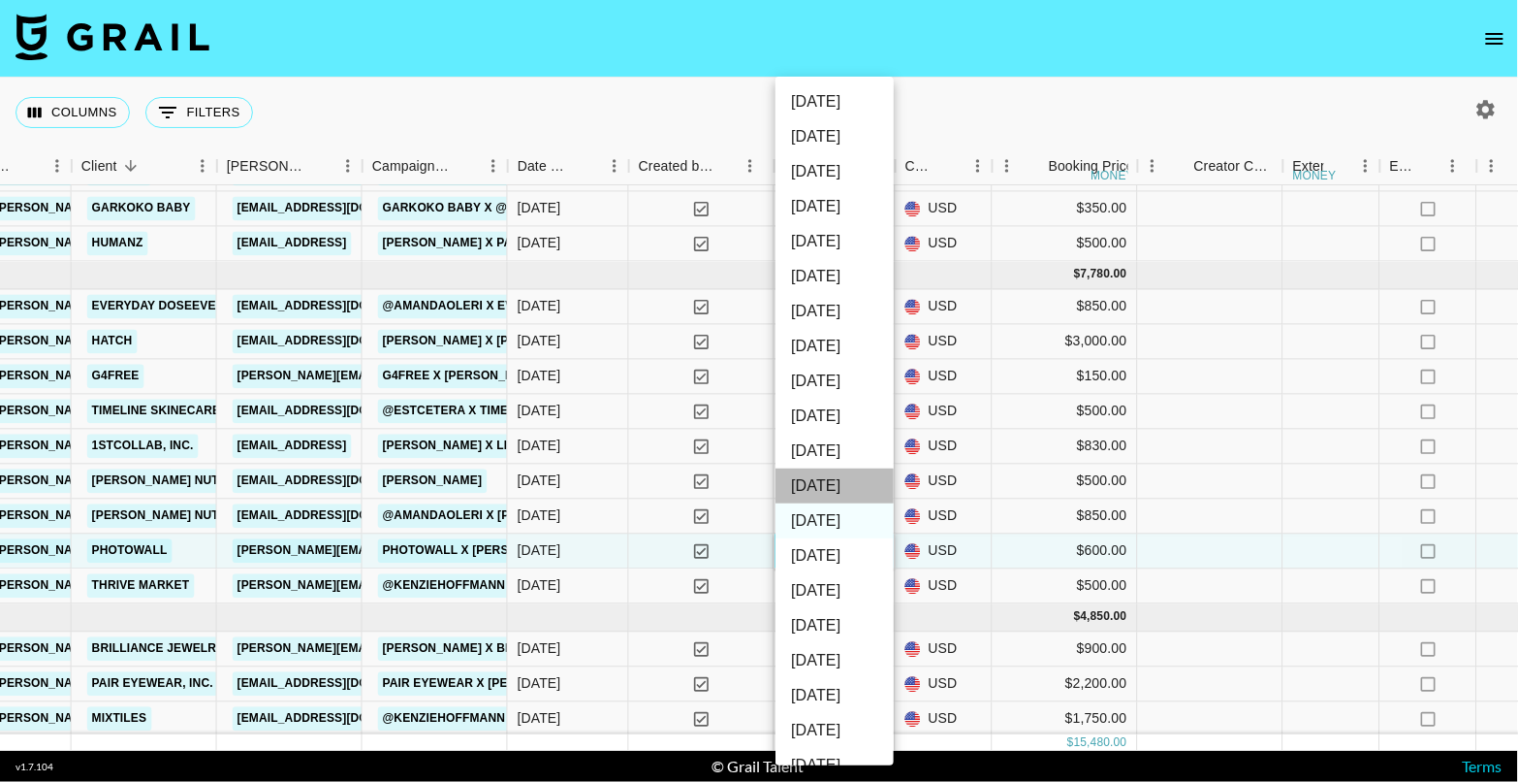
click at [817, 489] on li "[DATE]" at bounding box center [835, 485] width 118 height 35
type input "[DATE]"
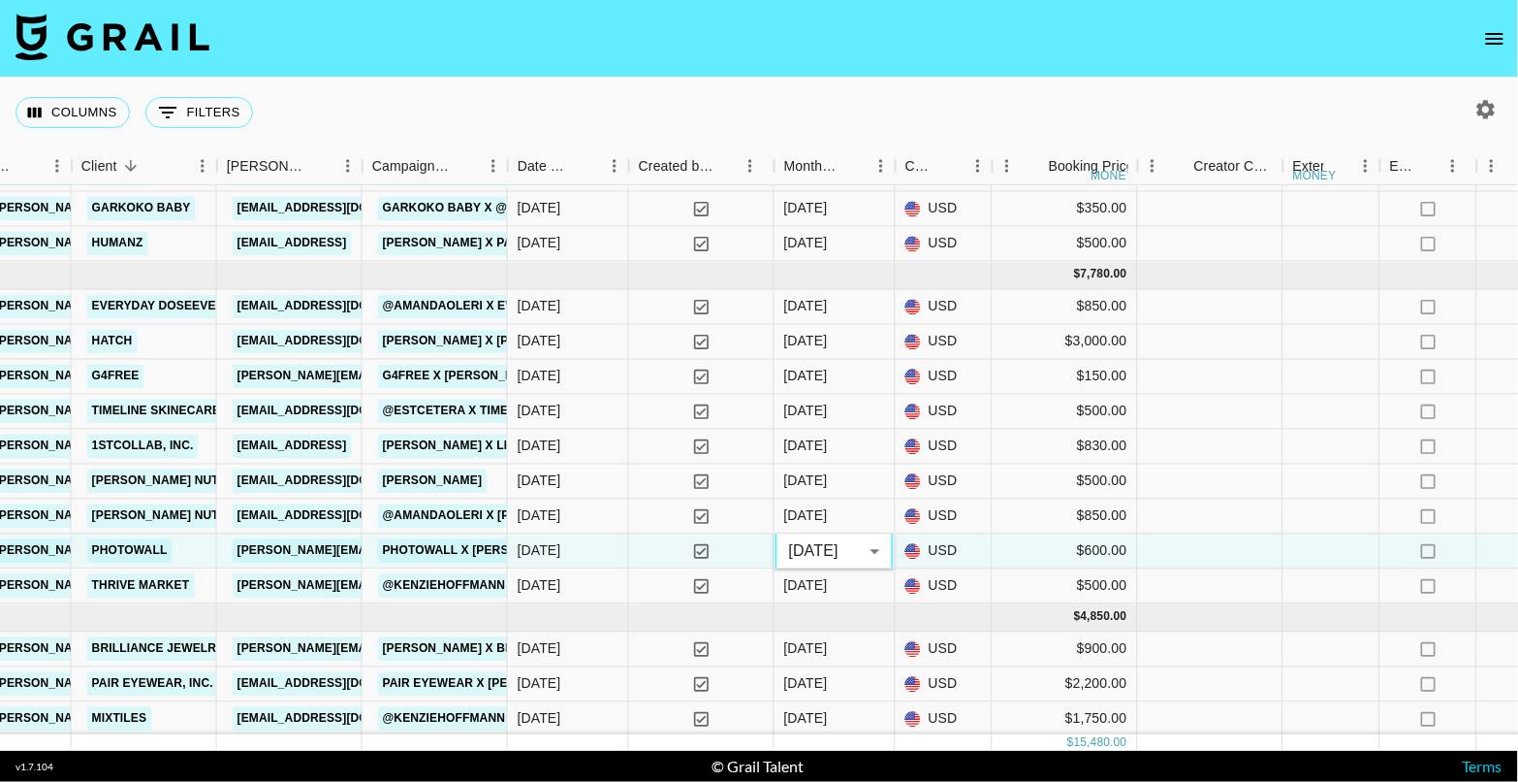
click at [1088, 79] on div "Columns 0 Filters + Booking" at bounding box center [759, 113] width 1518 height 70
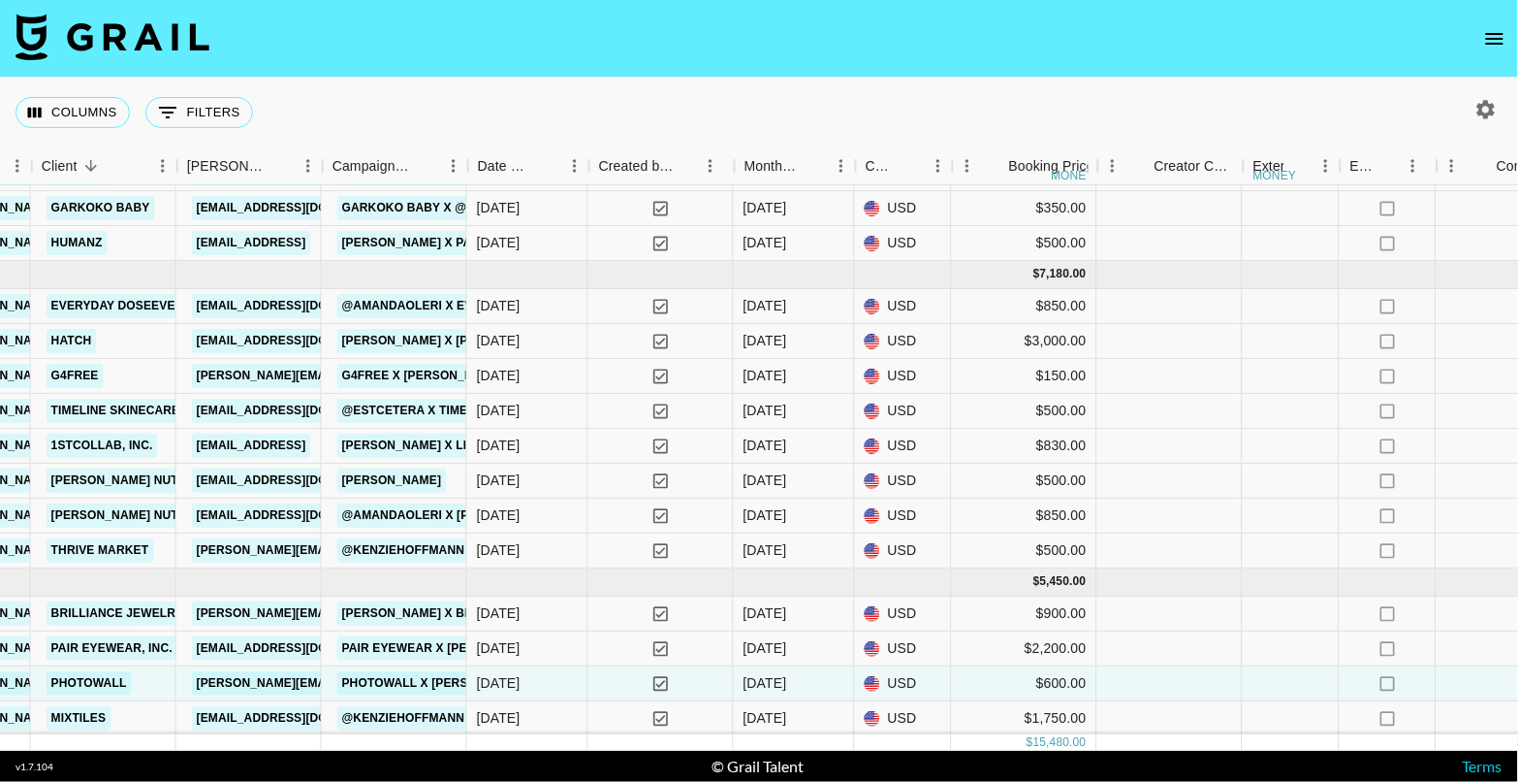
scroll to position [217, 855]
